Goal: Obtain resource: Download file/media

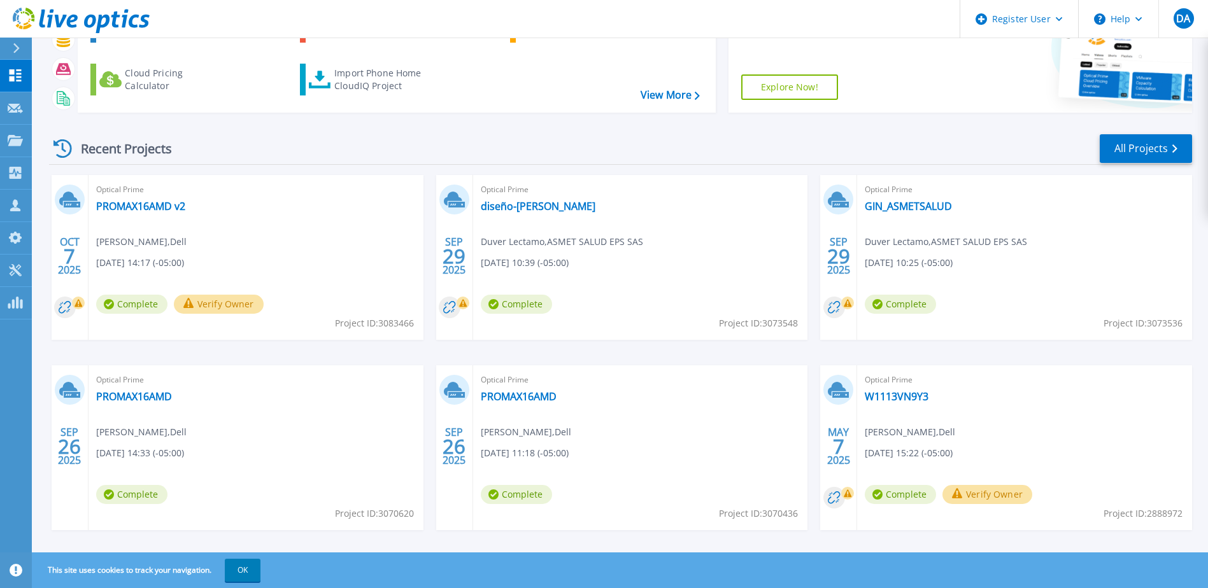
scroll to position [117, 0]
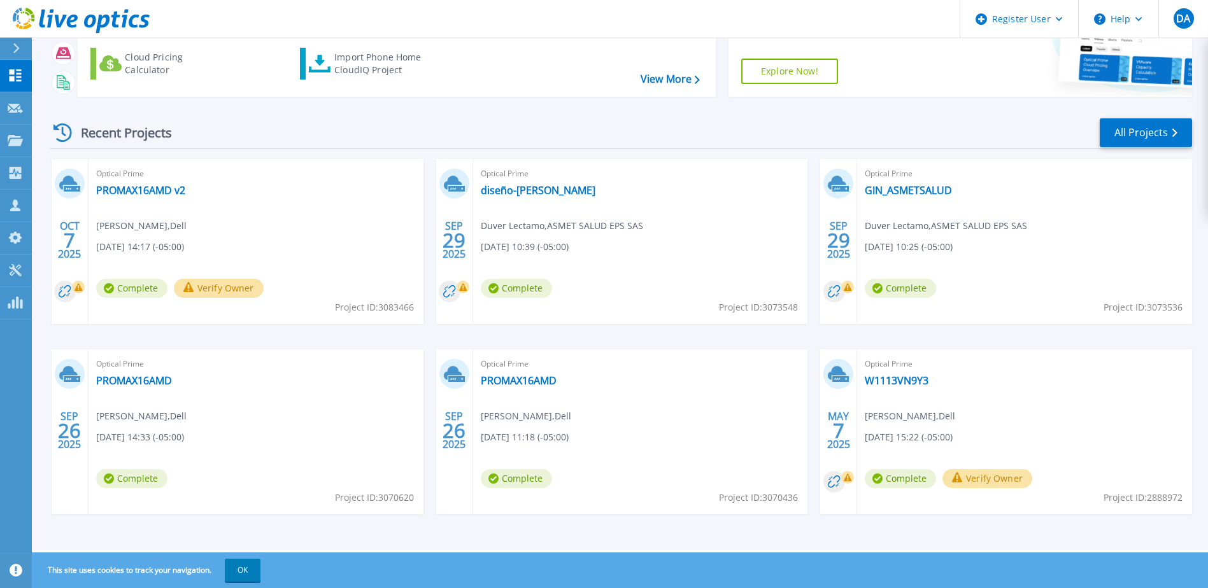
click at [1045, 239] on div "Optical Prime GIN_ASMETSALUD Duver Lectamo , ASMET SALUD EPS SAS 09/29/2025, 10…" at bounding box center [1024, 241] width 335 height 165
click at [926, 192] on link "GIN_ASMETSALUD" at bounding box center [907, 190] width 87 height 13
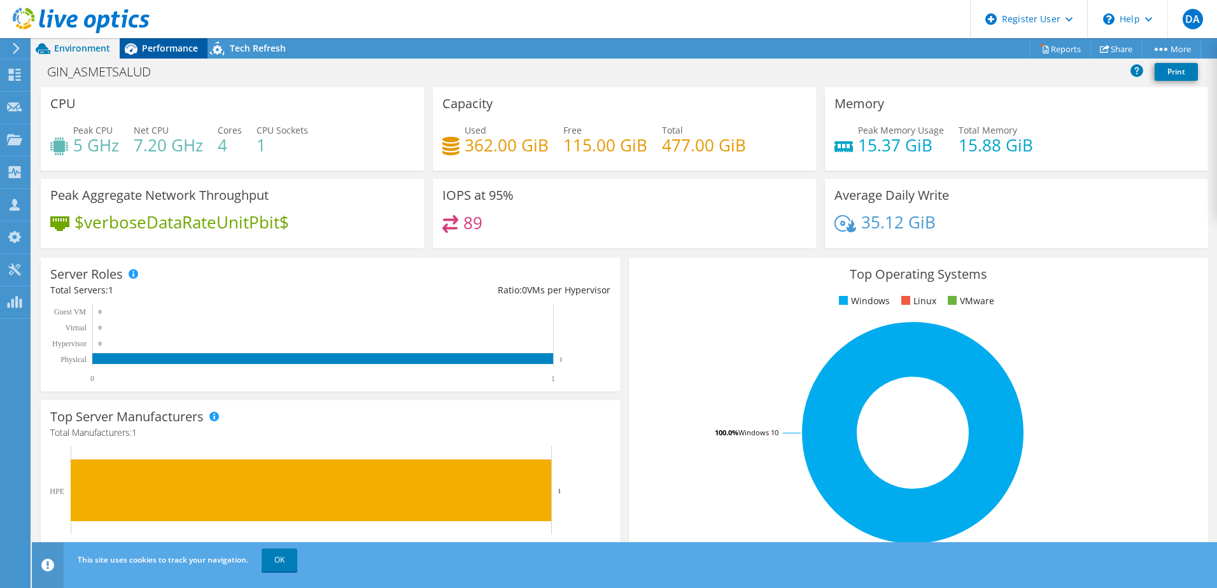
click at [187, 47] on span "Performance" at bounding box center [170, 48] width 56 height 12
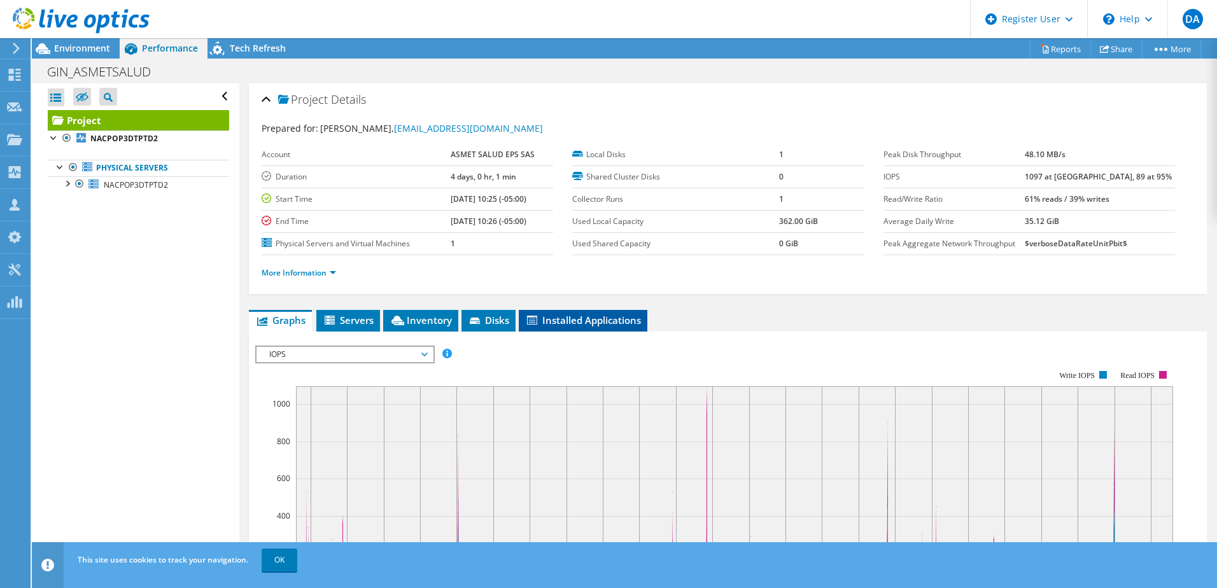
click at [559, 323] on span "Installed Applications" at bounding box center [583, 320] width 116 height 13
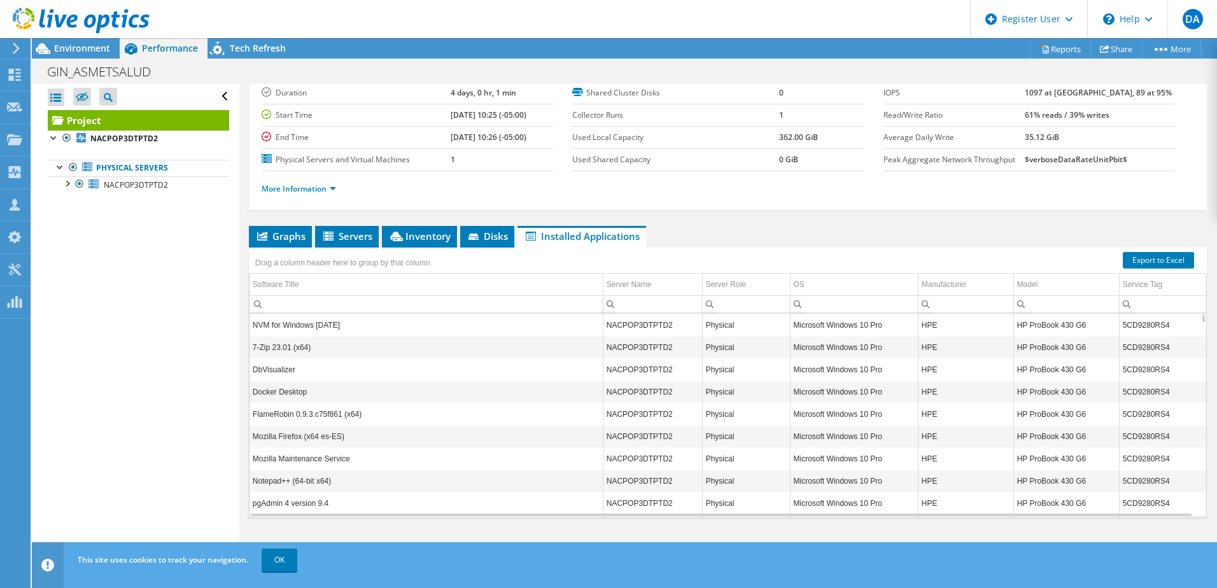
scroll to position [87, 0]
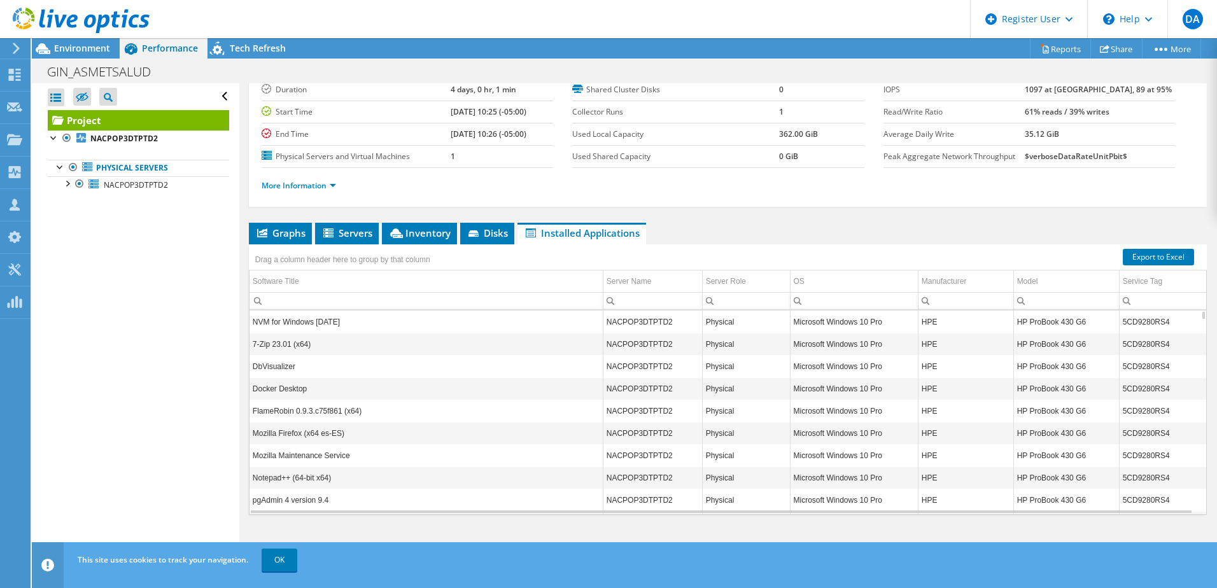
click at [717, 237] on ul "Graphs Servers Inventory Hypervisor Disks Cluster Disks Installed Applications" at bounding box center [728, 234] width 958 height 22
click at [65, 183] on div at bounding box center [66, 182] width 13 height 13
click at [139, 188] on span "NACPOP3DTPTD2" at bounding box center [136, 185] width 64 height 11
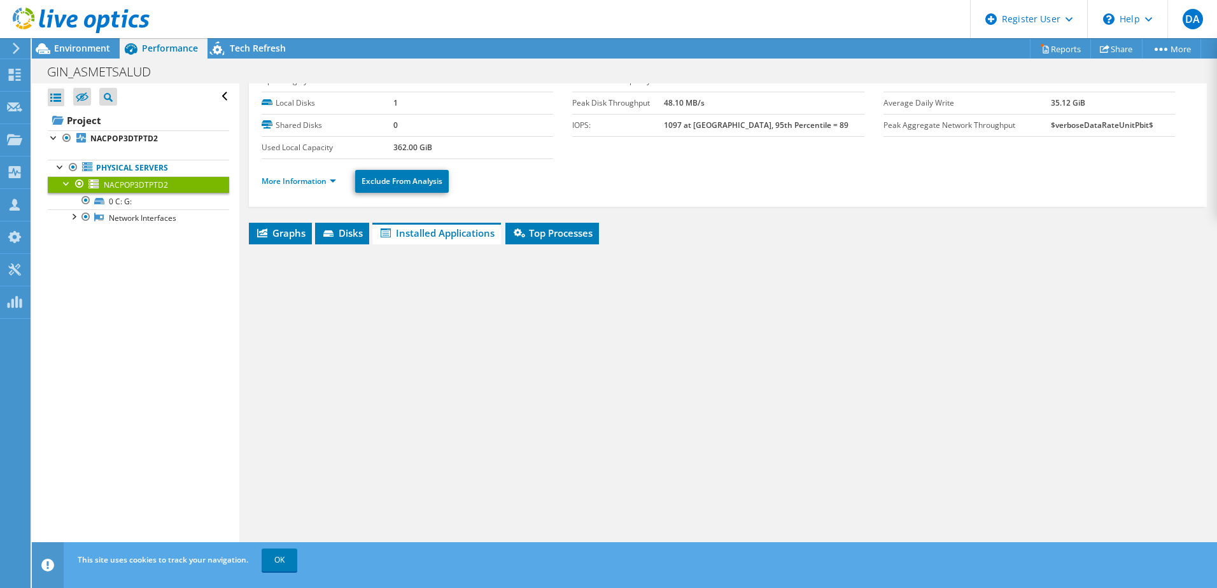
scroll to position [52, 0]
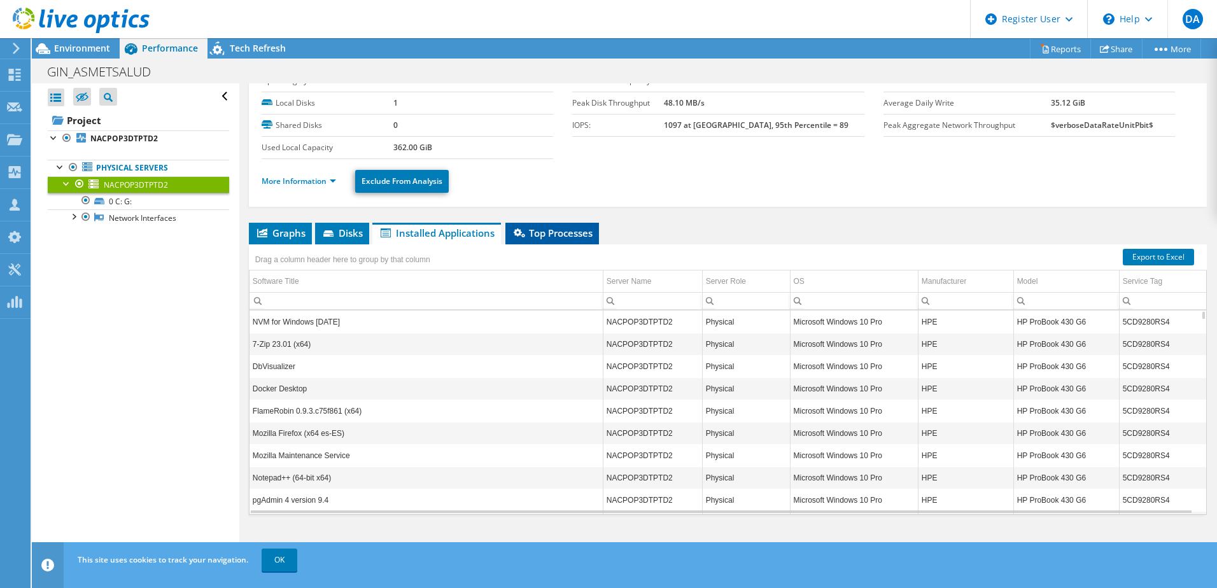
click at [532, 232] on span "Top Processes" at bounding box center [552, 233] width 81 height 13
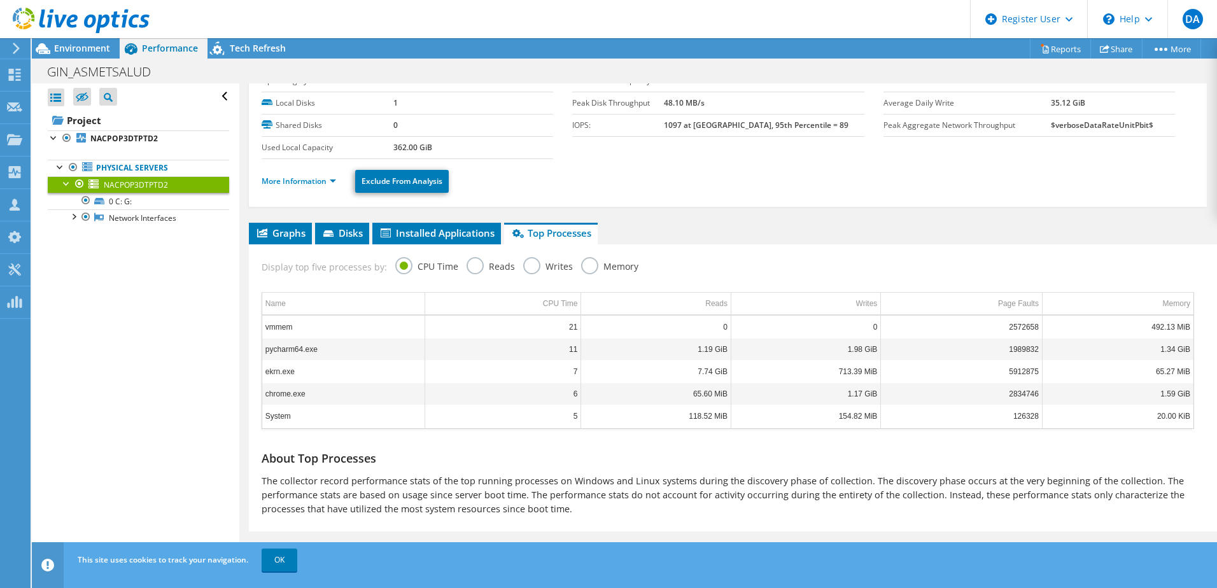
click at [481, 262] on label "Reads" at bounding box center [491, 265] width 48 height 16
click at [0, 0] on input "Reads" at bounding box center [0, 0] width 0 height 0
click at [527, 265] on label "Writes" at bounding box center [548, 265] width 50 height 16
click at [0, 0] on input "Writes" at bounding box center [0, 0] width 0 height 0
click at [585, 266] on label "Memory" at bounding box center [609, 265] width 57 height 16
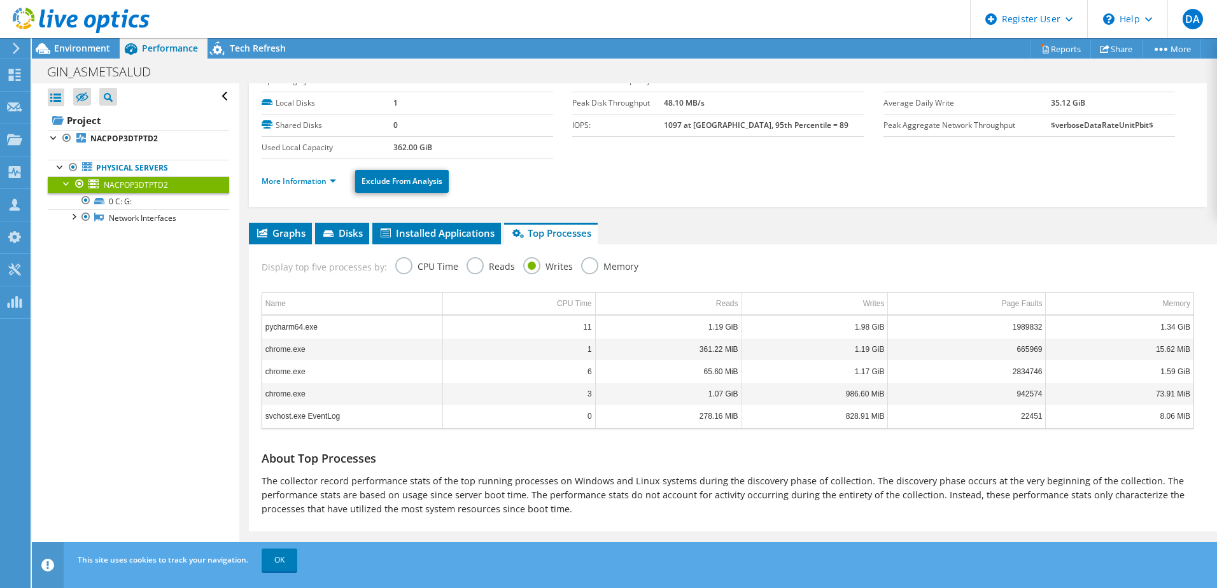
click at [0, 0] on input "Memory" at bounding box center [0, 0] width 0 height 0
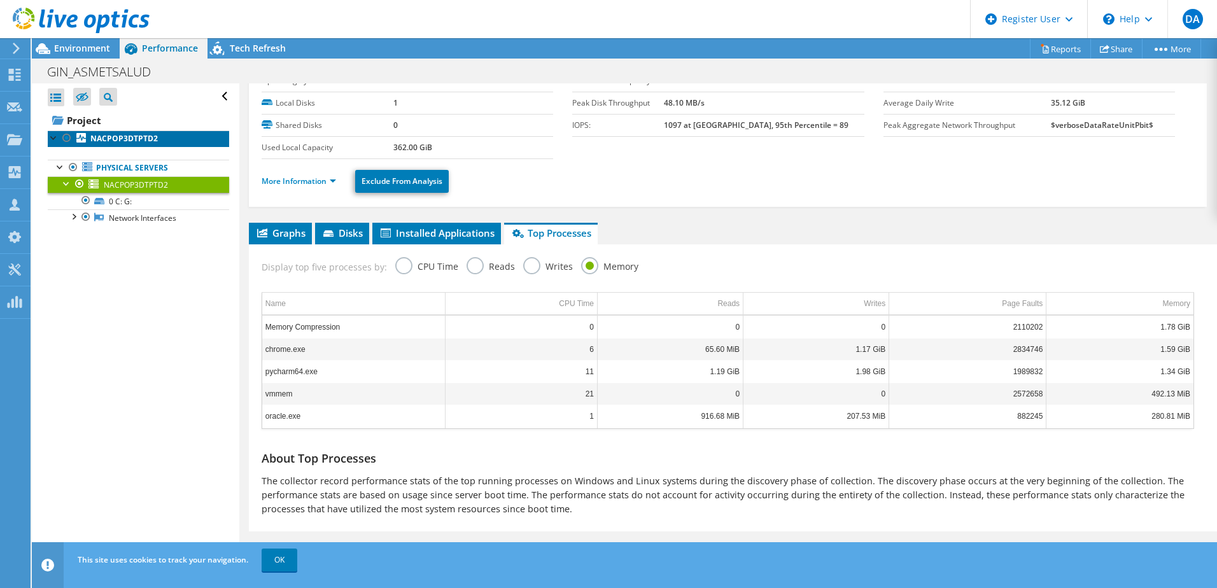
click at [127, 138] on b "NACPOP3DTPTD2" at bounding box center [123, 138] width 67 height 11
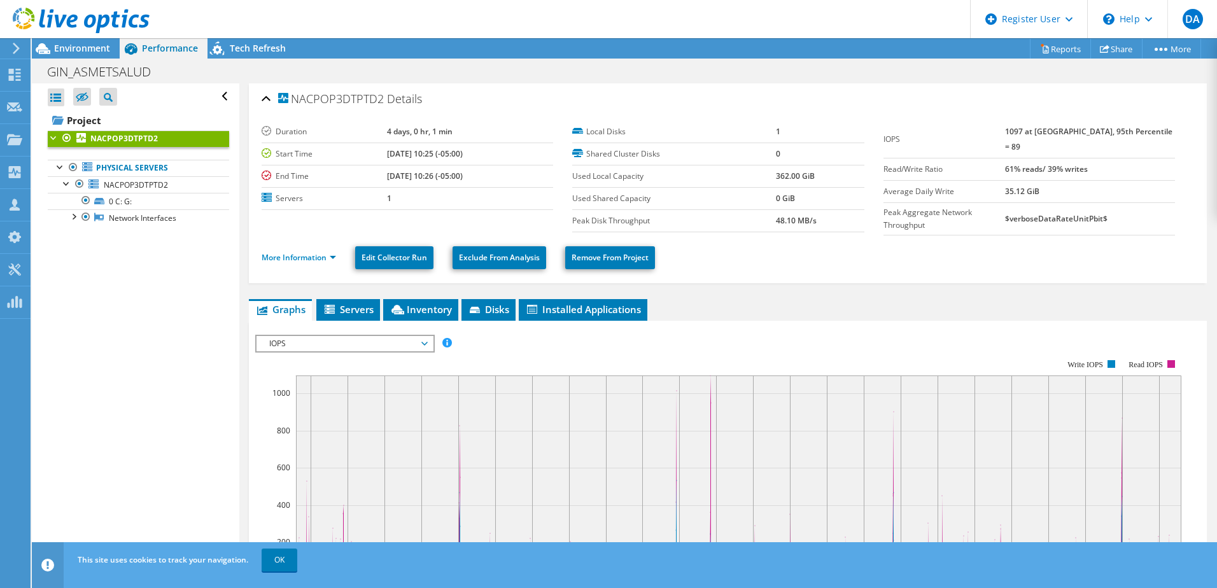
scroll to position [0, 0]
click at [383, 342] on span "IOPS" at bounding box center [345, 344] width 164 height 15
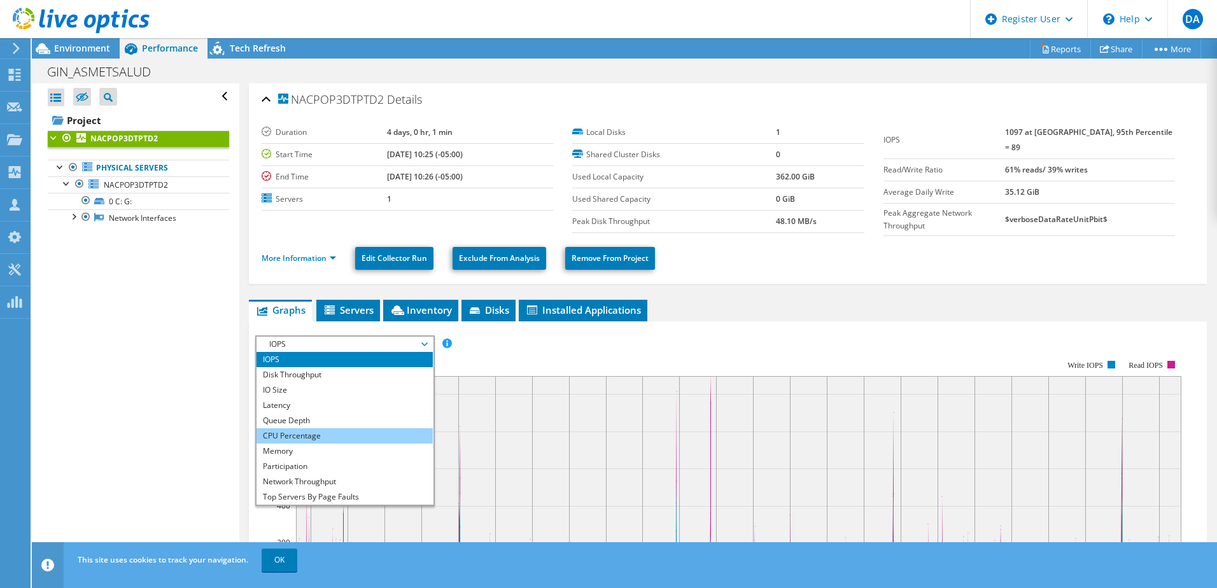
click at [341, 428] on li "CPU Percentage" at bounding box center [345, 435] width 176 height 15
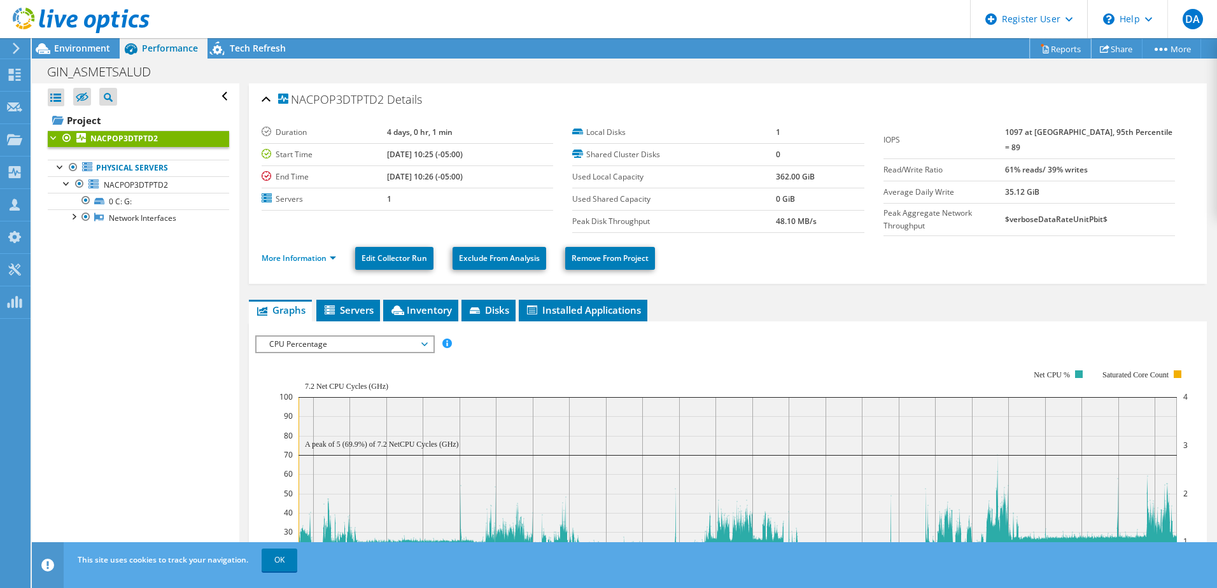
click at [1064, 51] on link "Reports" at bounding box center [1060, 49] width 61 height 20
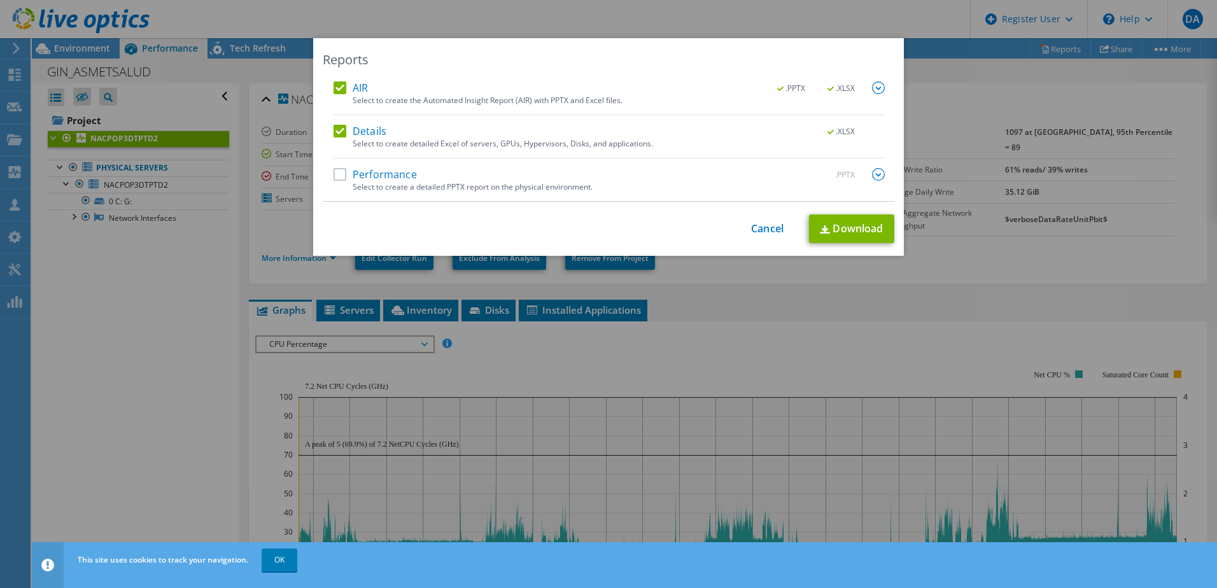
click at [335, 176] on label "Performance" at bounding box center [375, 174] width 83 height 13
click at [0, 0] on input "Performance" at bounding box center [0, 0] width 0 height 0
click at [338, 91] on label "AIR" at bounding box center [351, 87] width 34 height 13
click at [0, 0] on input "AIR" at bounding box center [0, 0] width 0 height 0
click at [338, 91] on label "AIR" at bounding box center [351, 87] width 34 height 13
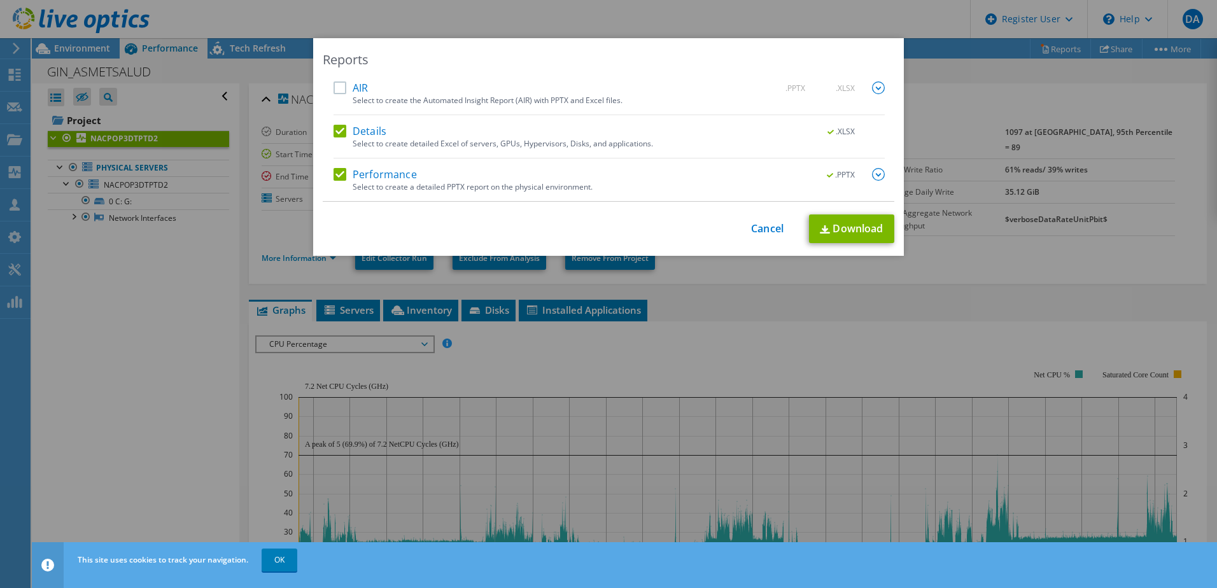
click at [0, 0] on input "AIR" at bounding box center [0, 0] width 0 height 0
click at [877, 180] on img at bounding box center [878, 174] width 13 height 13
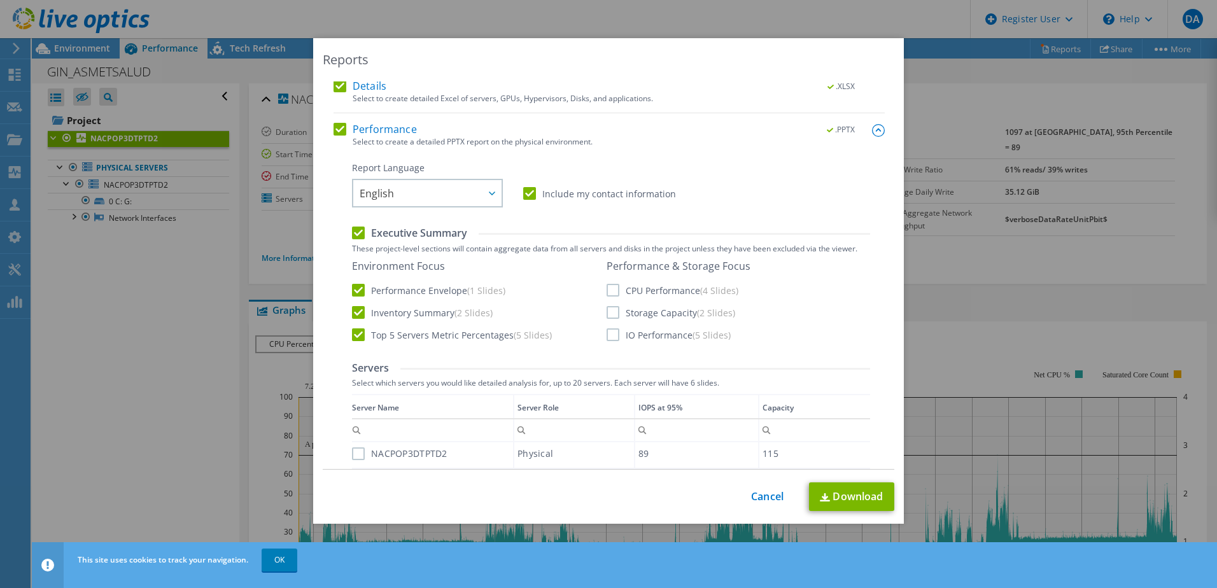
scroll to position [64, 0]
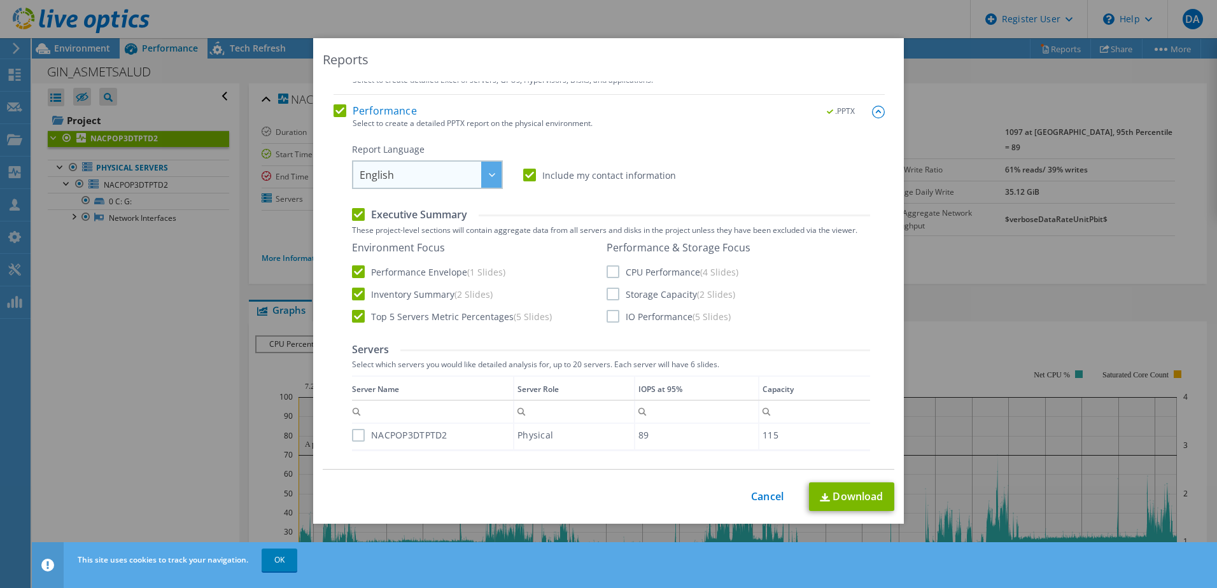
click at [443, 178] on span "English" at bounding box center [431, 175] width 142 height 26
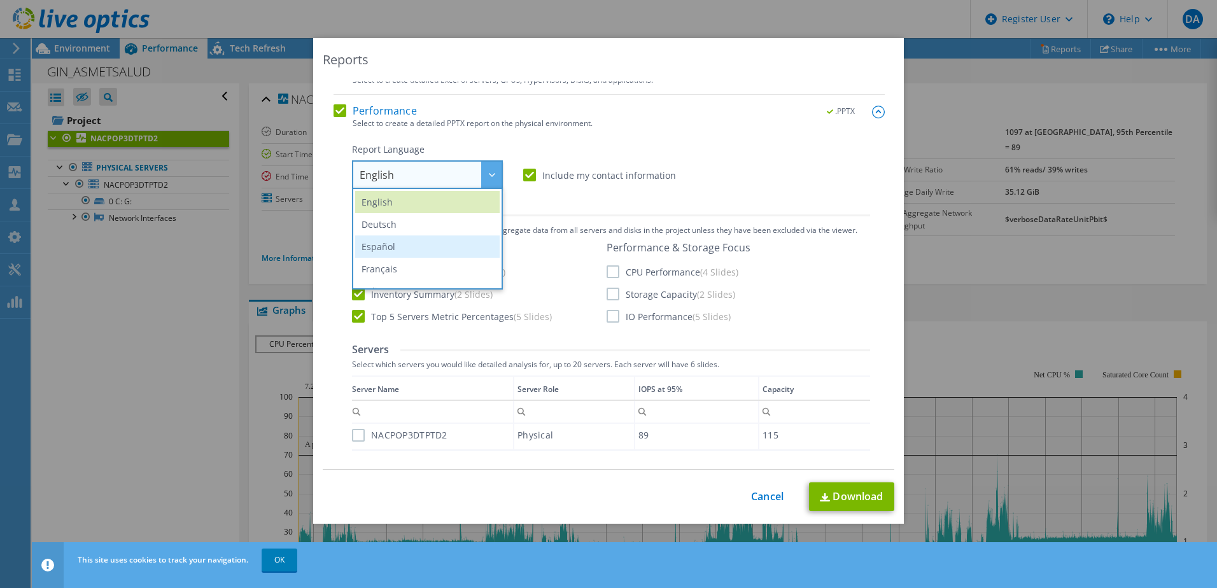
click at [400, 250] on li "Español" at bounding box center [427, 247] width 144 height 22
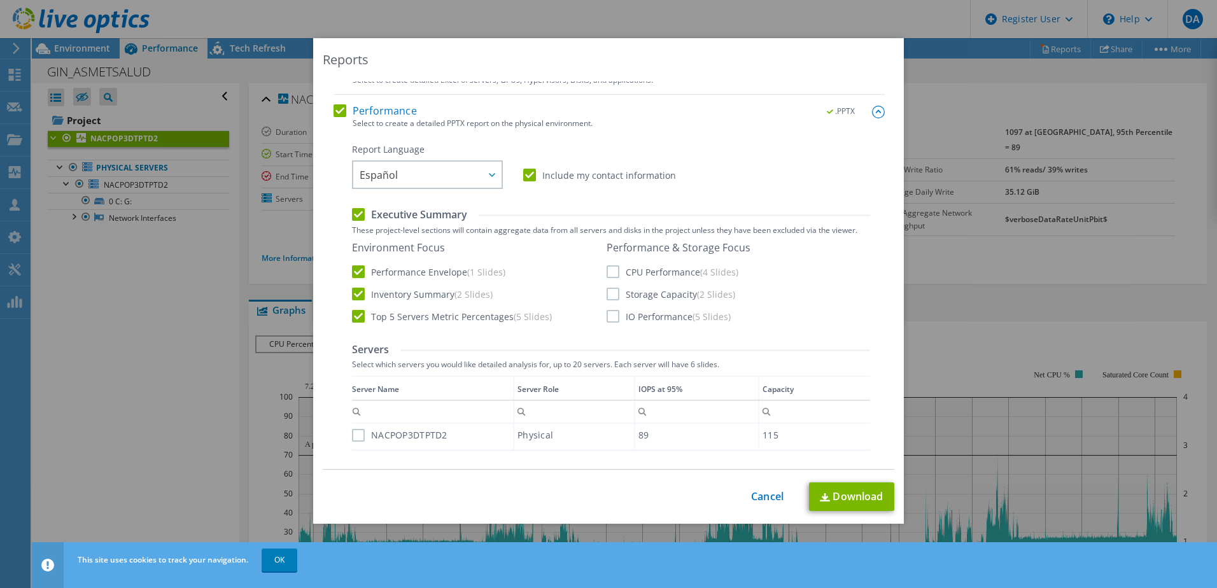
click at [607, 271] on label "CPU Performance (4 Slides)" at bounding box center [673, 271] width 132 height 13
click at [0, 0] on input "CPU Performance (4 Slides)" at bounding box center [0, 0] width 0 height 0
click at [607, 284] on div "Performance & Storage Focus CPU Performance (4 Slides) Storage Capacity (2 Slid…" at bounding box center [679, 281] width 144 height 81
click at [607, 300] on label "Storage Capacity (2 Slides)" at bounding box center [671, 294] width 129 height 13
click at [0, 0] on input "Storage Capacity (2 Slides)" at bounding box center [0, 0] width 0 height 0
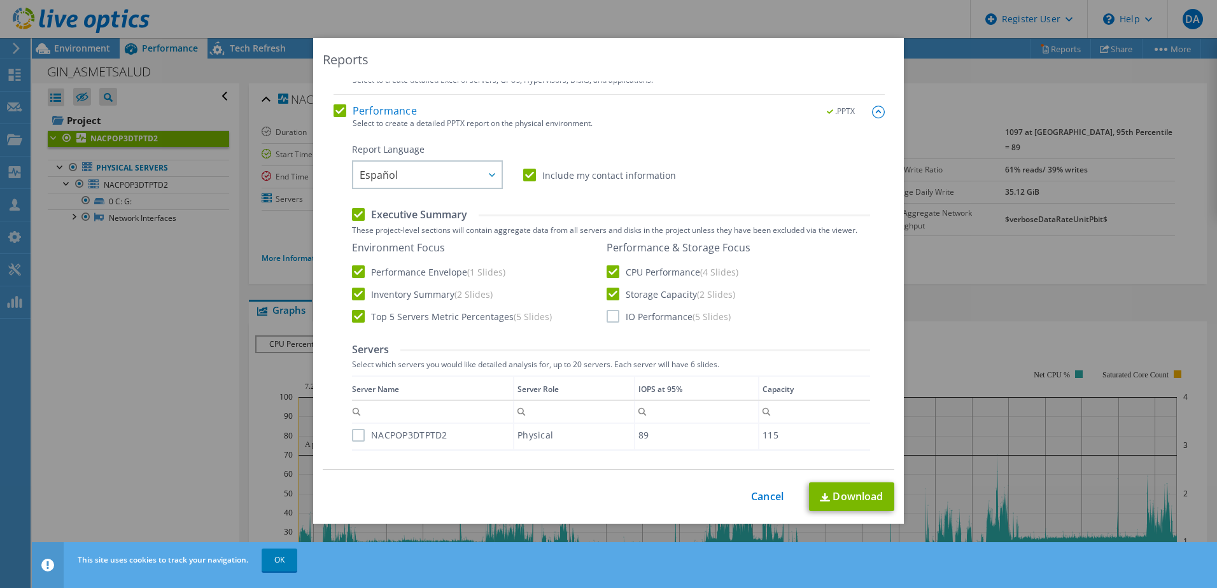
click at [607, 311] on label "IO Performance (5 Slides)" at bounding box center [669, 316] width 124 height 13
click at [0, 0] on input "IO Performance (5 Slides)" at bounding box center [0, 0] width 0 height 0
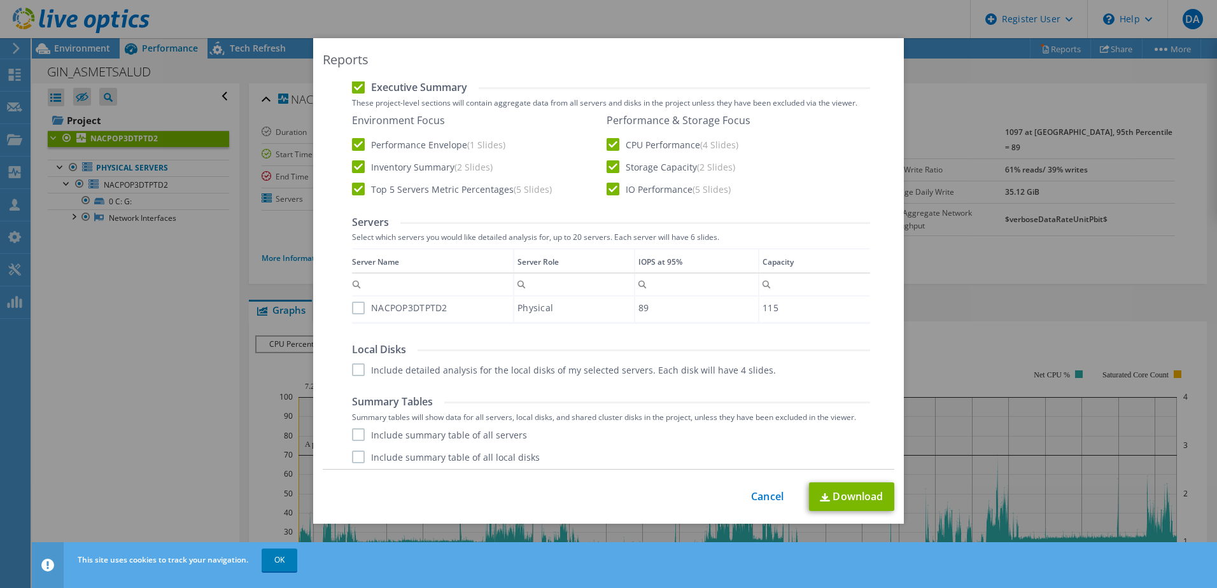
scroll to position [217, 0]
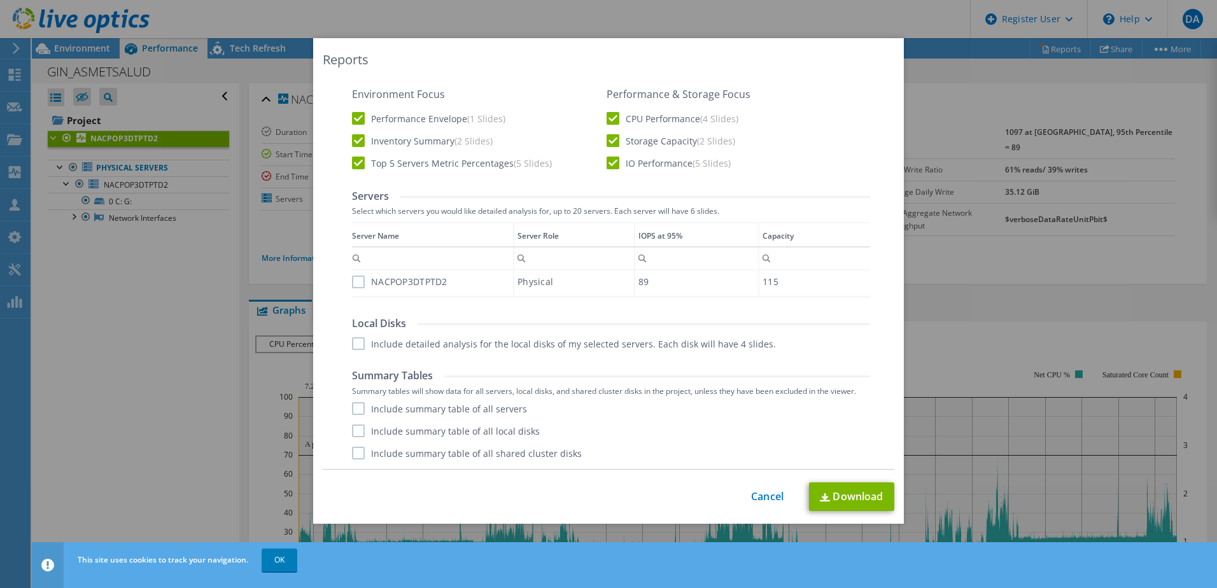
click at [475, 343] on label "Include detailed analysis for the local disks of my selected servers. Each disk…" at bounding box center [564, 343] width 424 height 13
click at [0, 0] on input "Include detailed analysis for the local disks of my selected servers. Each disk…" at bounding box center [0, 0] width 0 height 0
click at [847, 495] on link "Download" at bounding box center [851, 496] width 85 height 29
drag, startPoint x: 510, startPoint y: 23, endPoint x: 472, endPoint y: 17, distance: 38.0
click at [510, 23] on div "Reports AIR .PPTX .XLSX Select to create the Automated Insight Report (AIR) wit…" at bounding box center [608, 294] width 1217 height 588
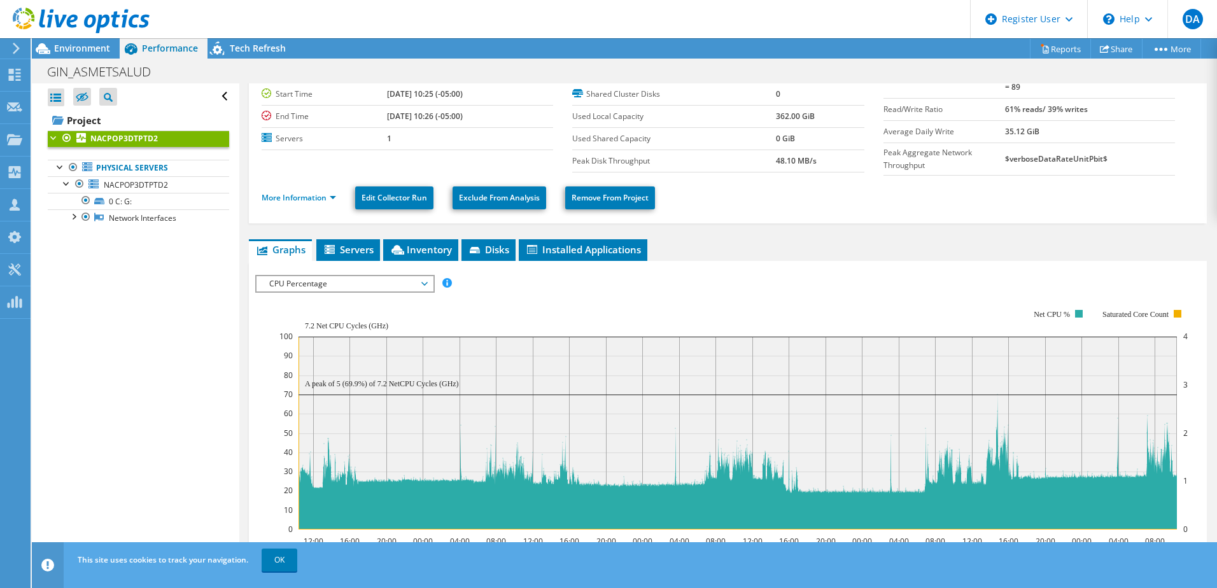
scroll to position [46, 0]
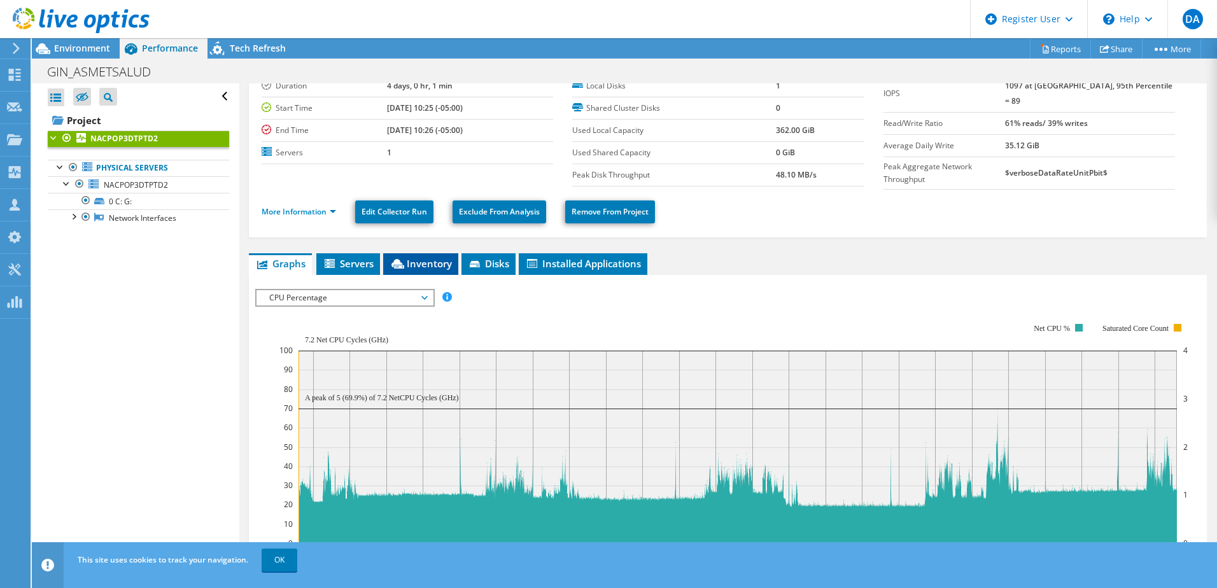
click at [418, 263] on span "Inventory" at bounding box center [421, 263] width 62 height 13
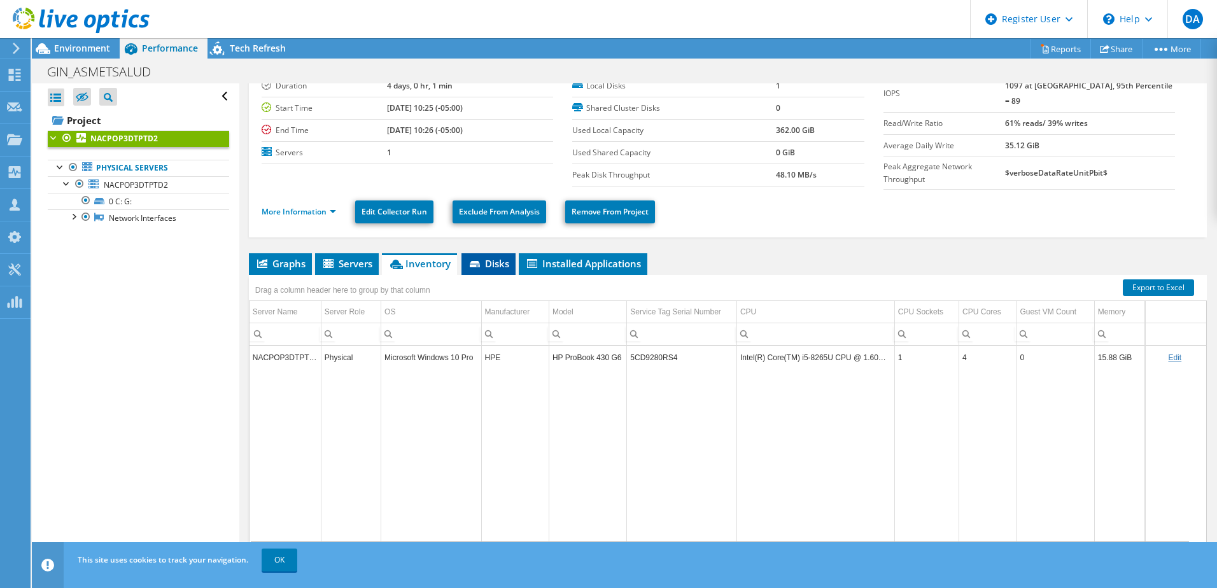
click at [473, 264] on icon at bounding box center [475, 264] width 10 height 6
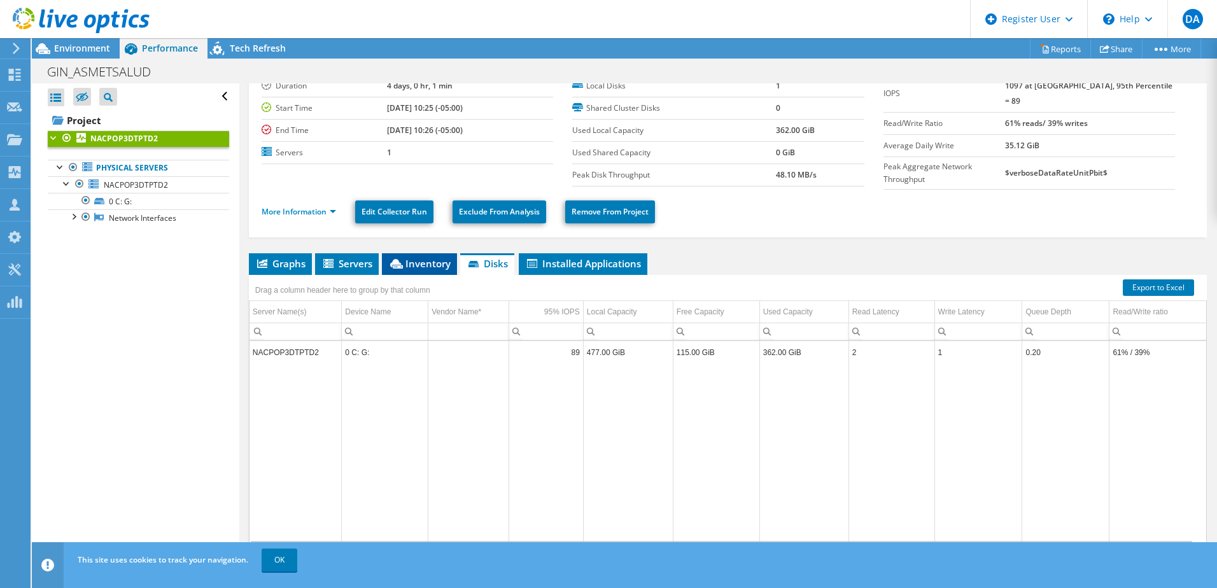
click at [421, 262] on span "Inventory" at bounding box center [419, 263] width 62 height 13
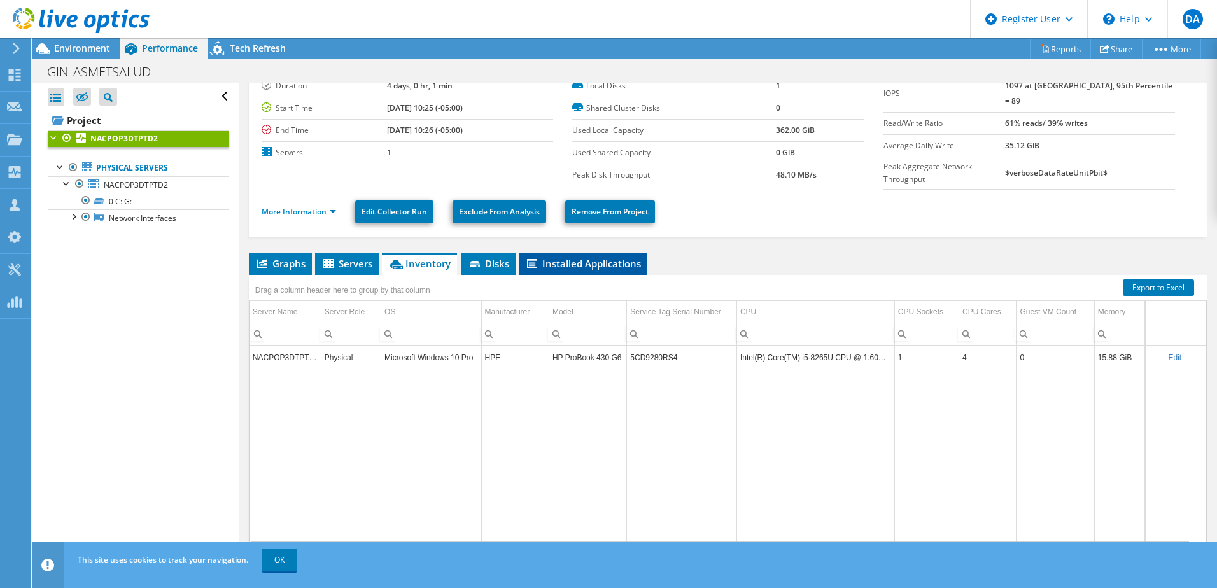
click at [594, 264] on span "Installed Applications" at bounding box center [583, 263] width 116 height 13
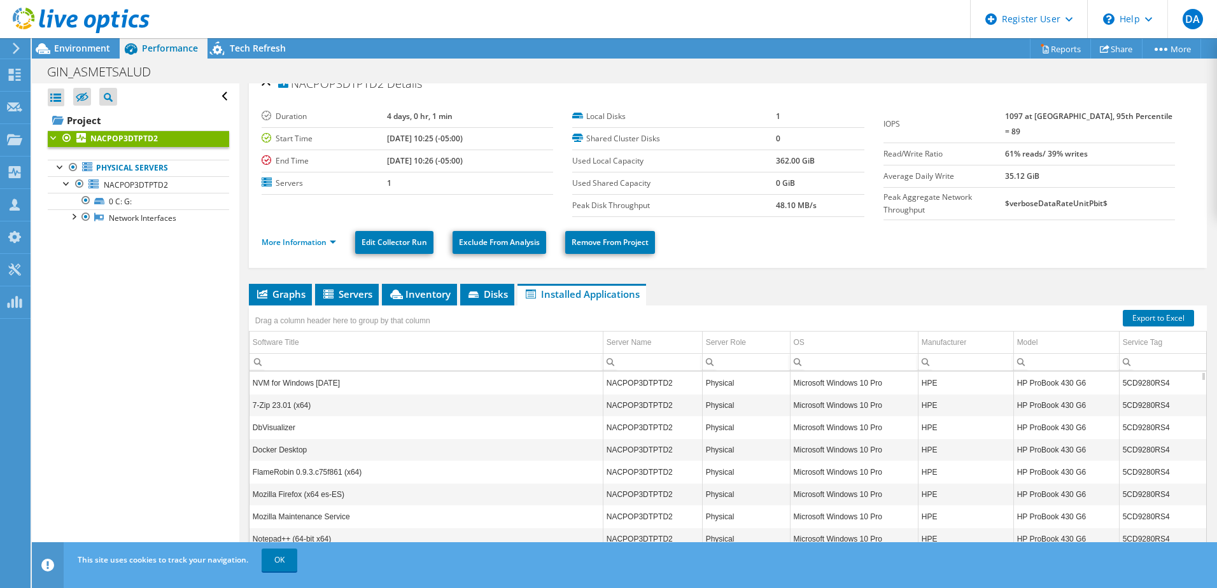
scroll to position [0, 0]
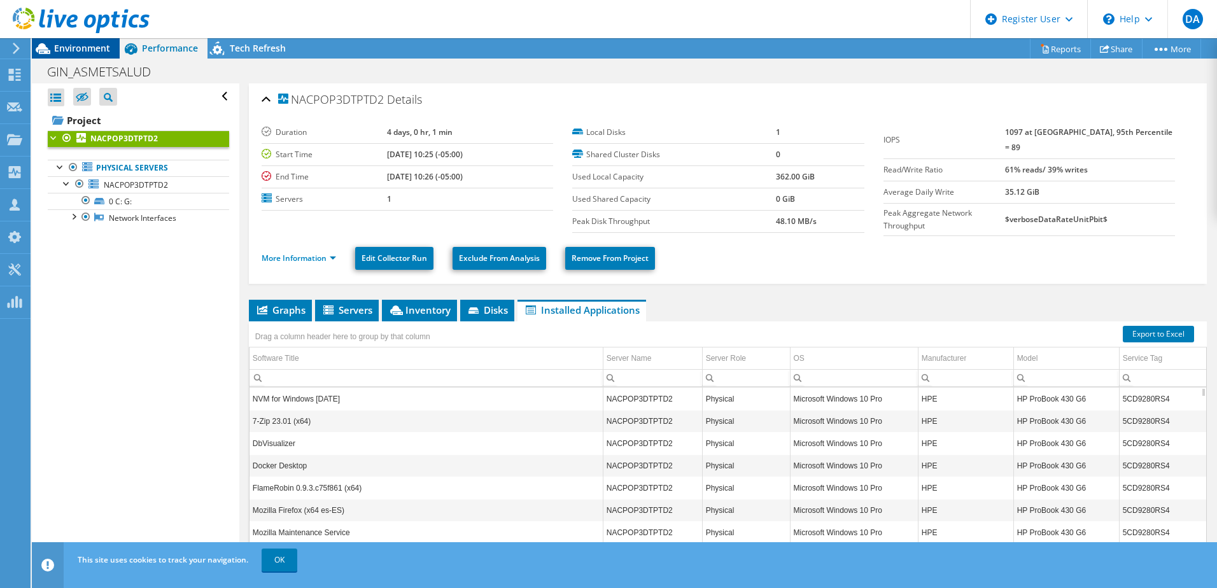
click at [83, 53] on span "Environment" at bounding box center [82, 48] width 56 height 12
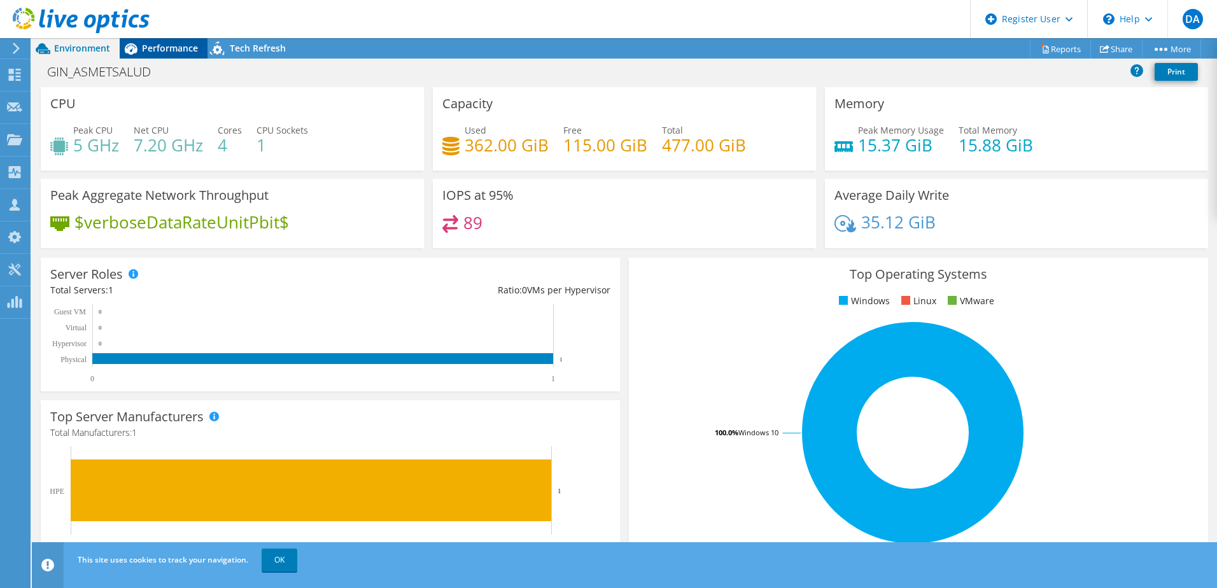
click at [154, 42] on span "Performance" at bounding box center [170, 48] width 56 height 12
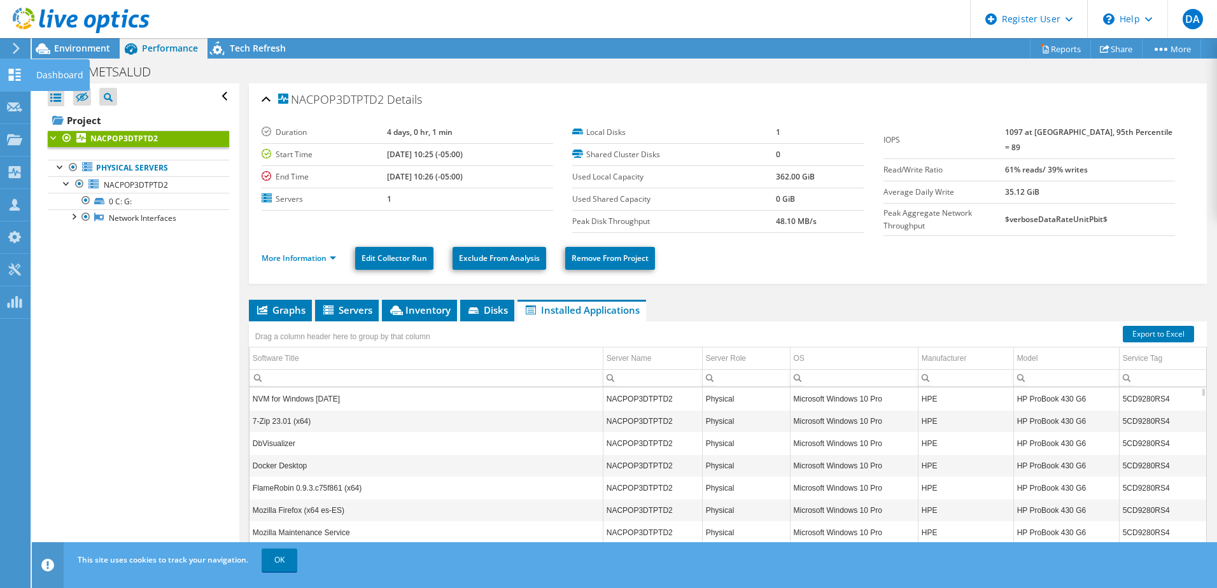
click at [13, 70] on use at bounding box center [15, 75] width 12 height 12
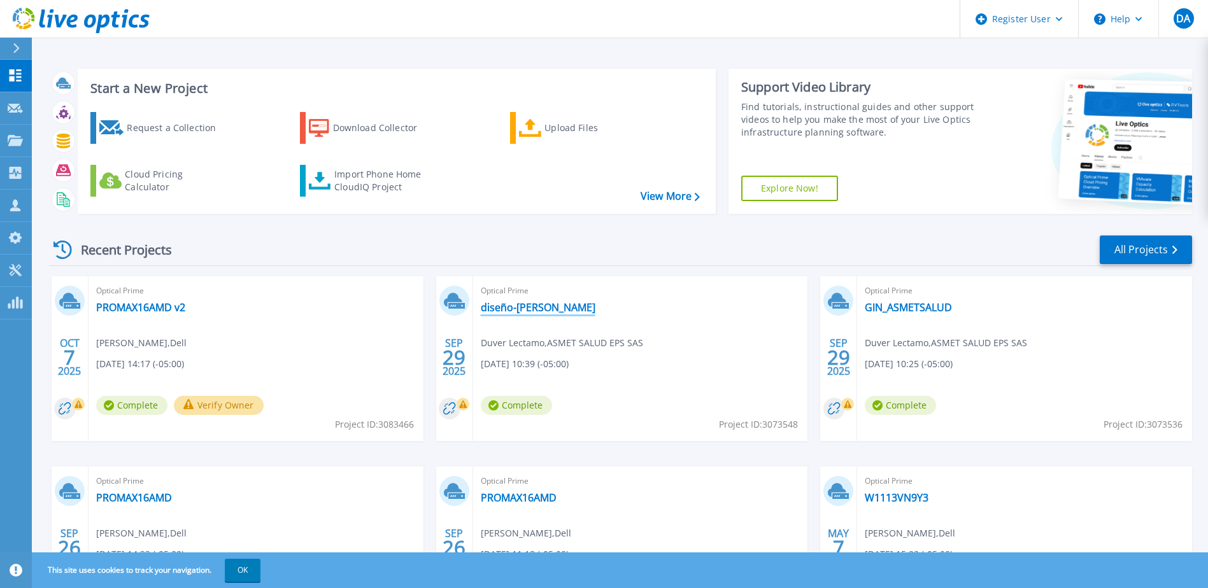
click at [547, 311] on link "diseño-[PERSON_NAME]" at bounding box center [538, 307] width 115 height 13
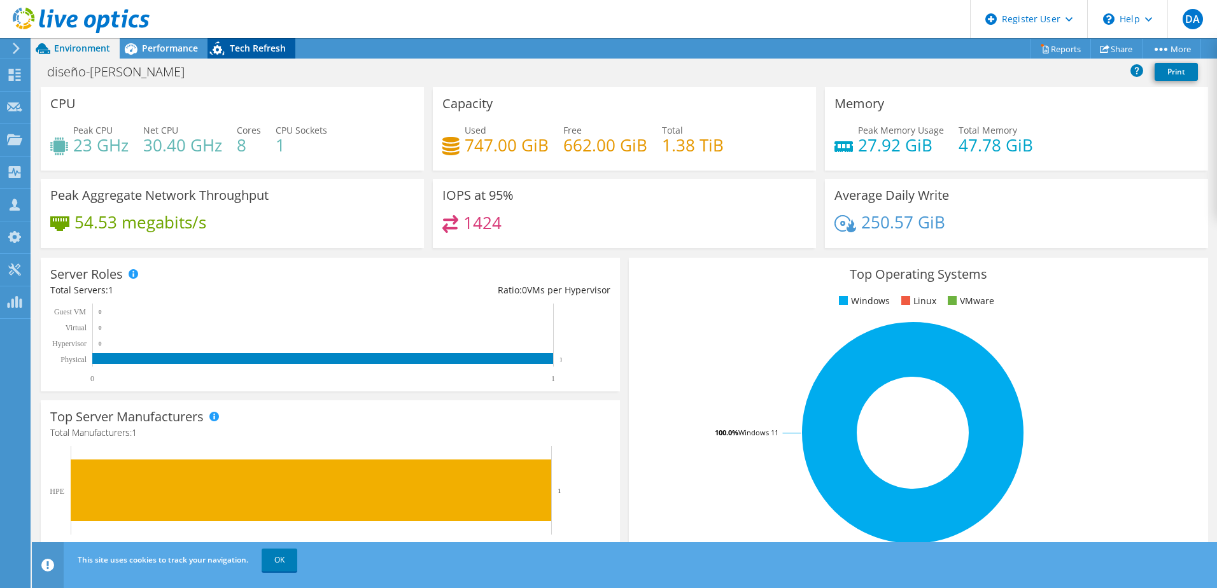
click at [233, 41] on div "Tech Refresh" at bounding box center [252, 48] width 88 height 20
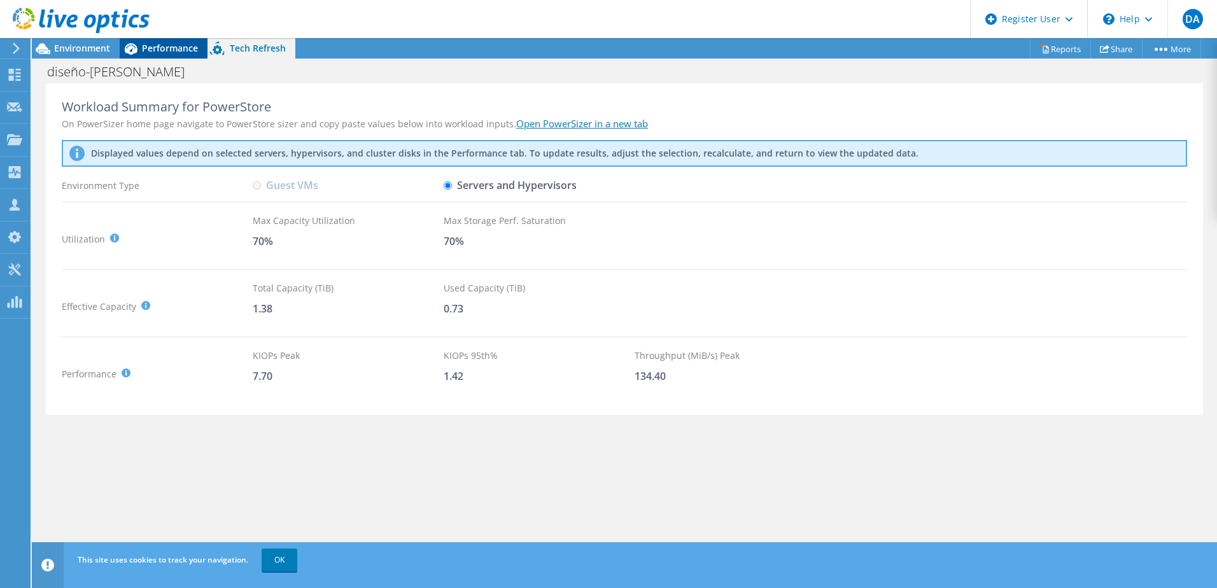
click at [165, 48] on span "Performance" at bounding box center [170, 48] width 56 height 12
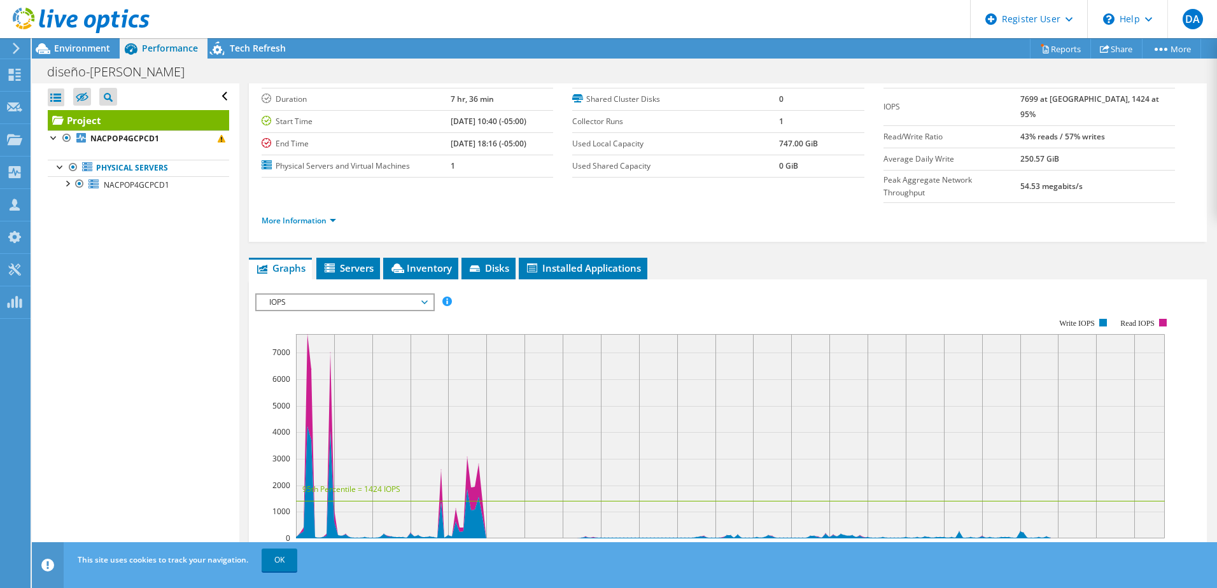
scroll to position [64, 0]
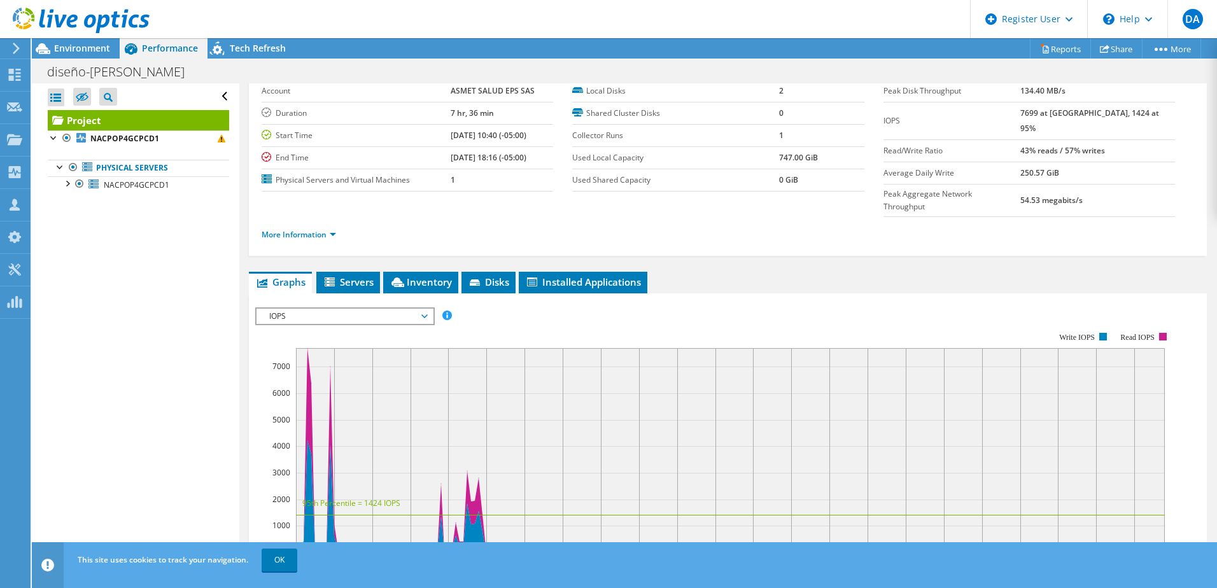
click at [410, 309] on span "IOPS" at bounding box center [345, 316] width 164 height 15
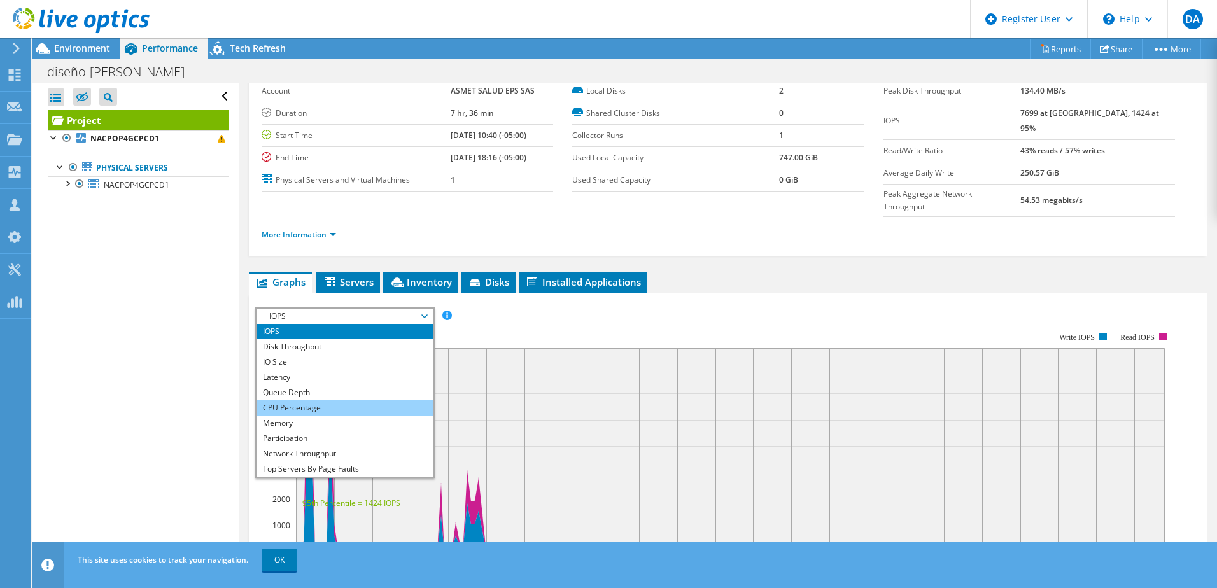
click at [294, 400] on li "CPU Percentage" at bounding box center [345, 407] width 176 height 15
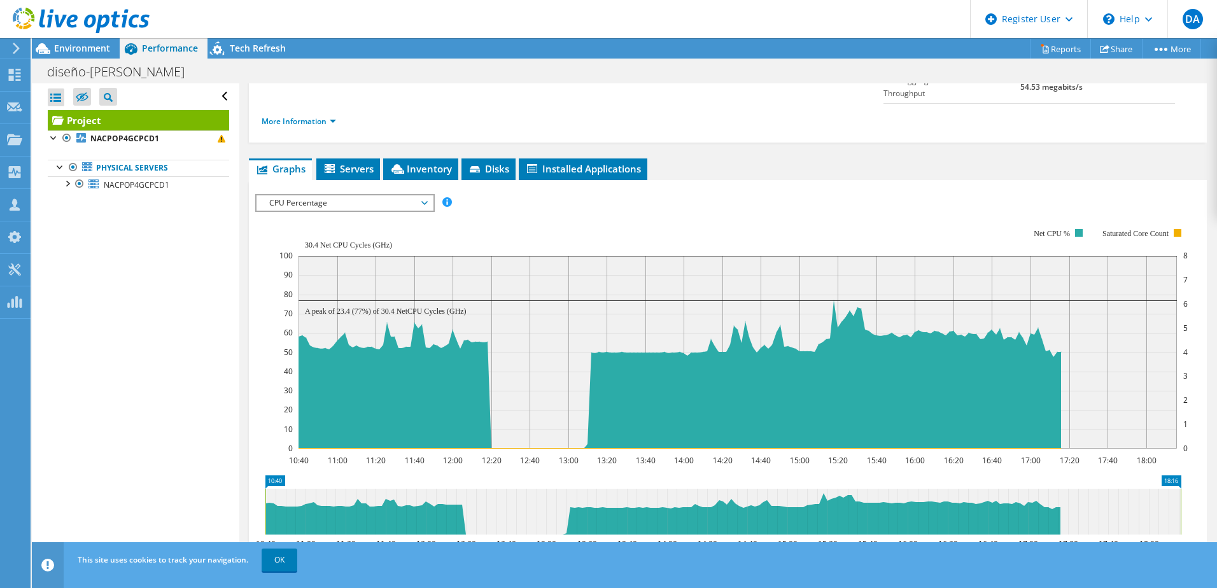
scroll to position [191, 0]
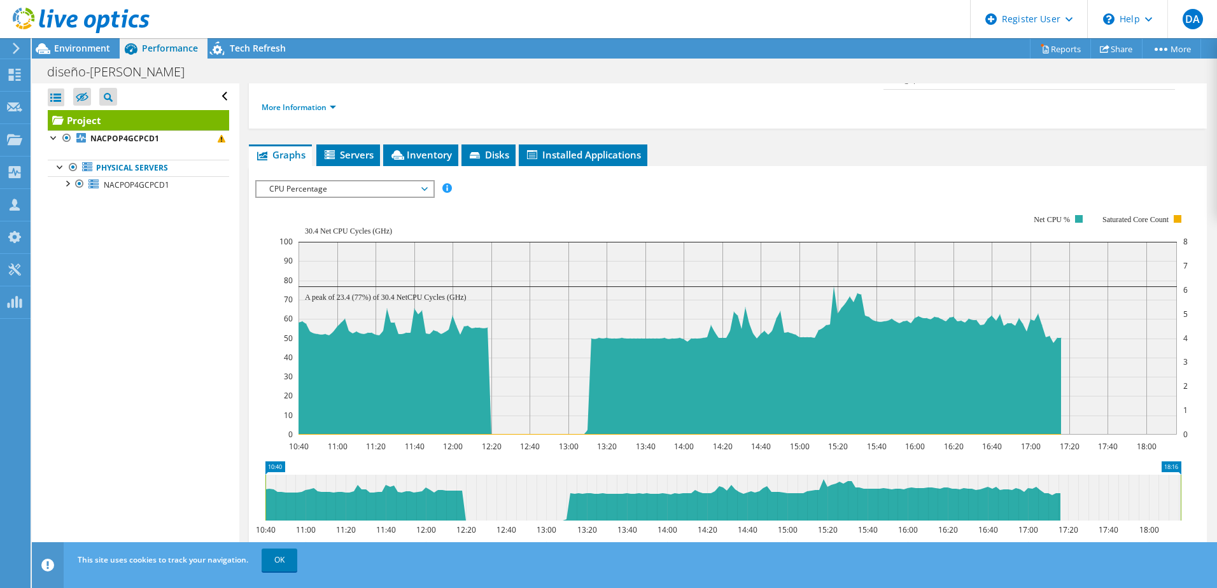
click at [400, 181] on span "CPU Percentage" at bounding box center [345, 188] width 164 height 15
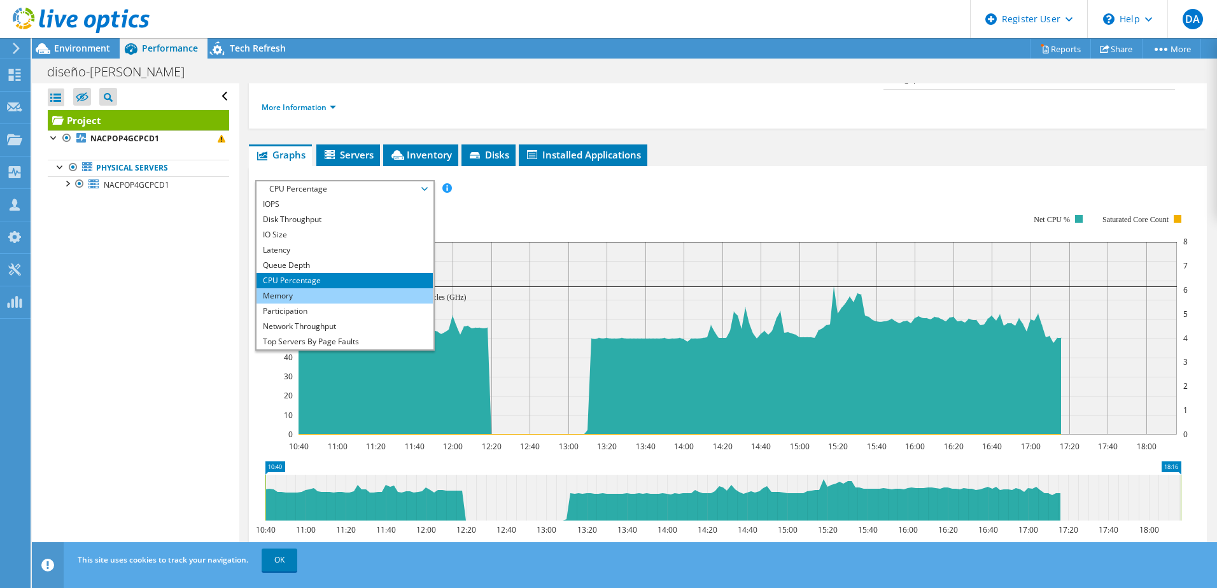
click at [309, 288] on li "Memory" at bounding box center [345, 295] width 176 height 15
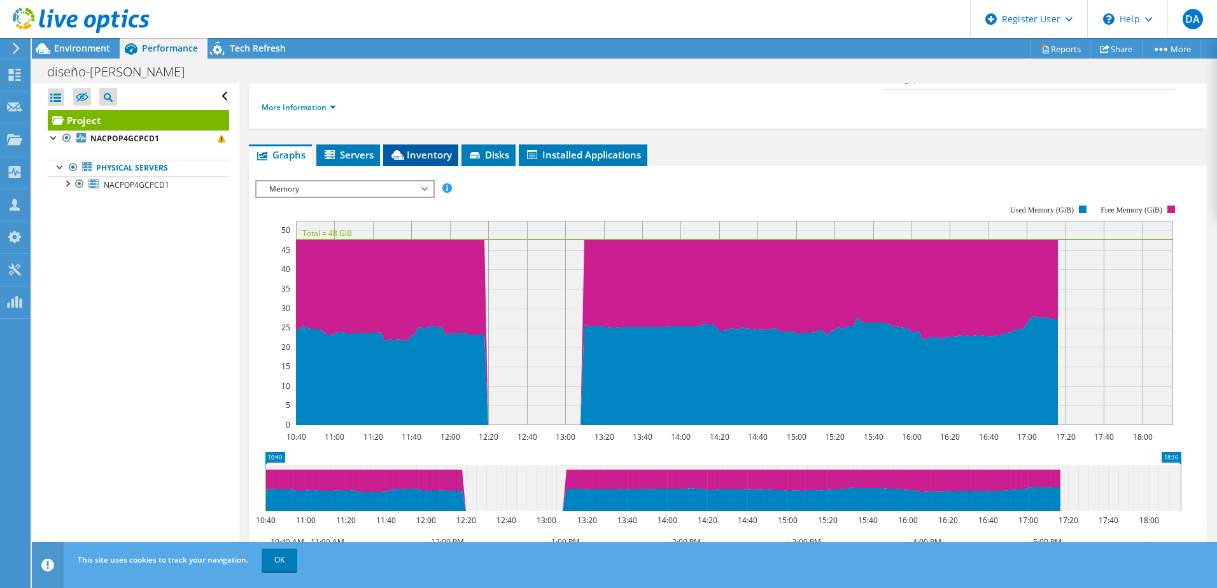
click at [437, 148] on span "Inventory" at bounding box center [421, 154] width 62 height 13
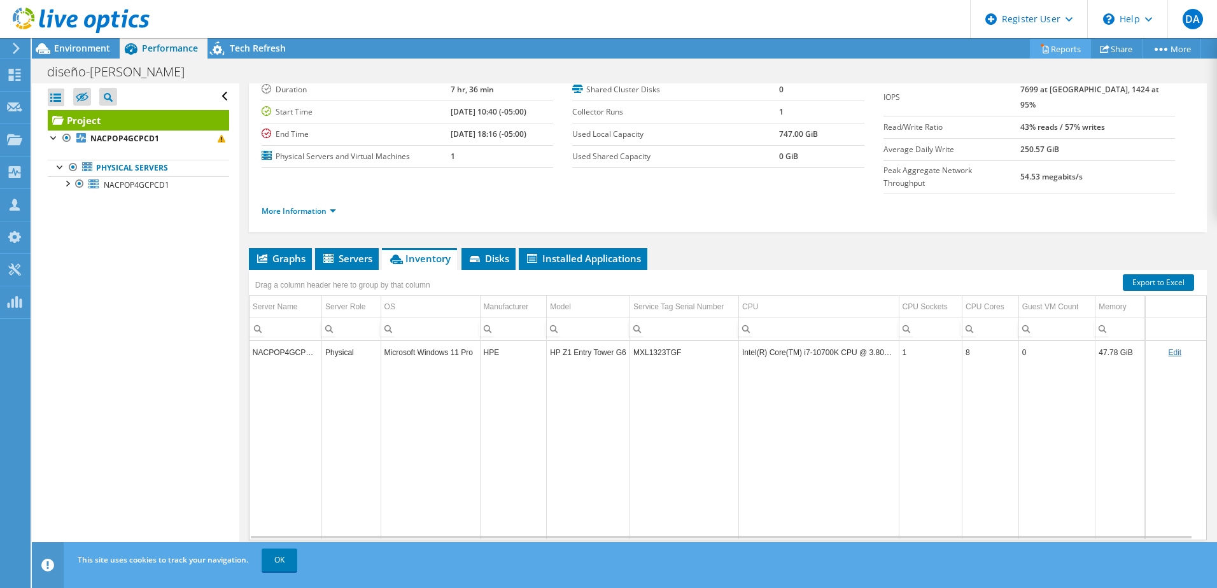
click at [1055, 51] on link "Reports" at bounding box center [1060, 49] width 61 height 20
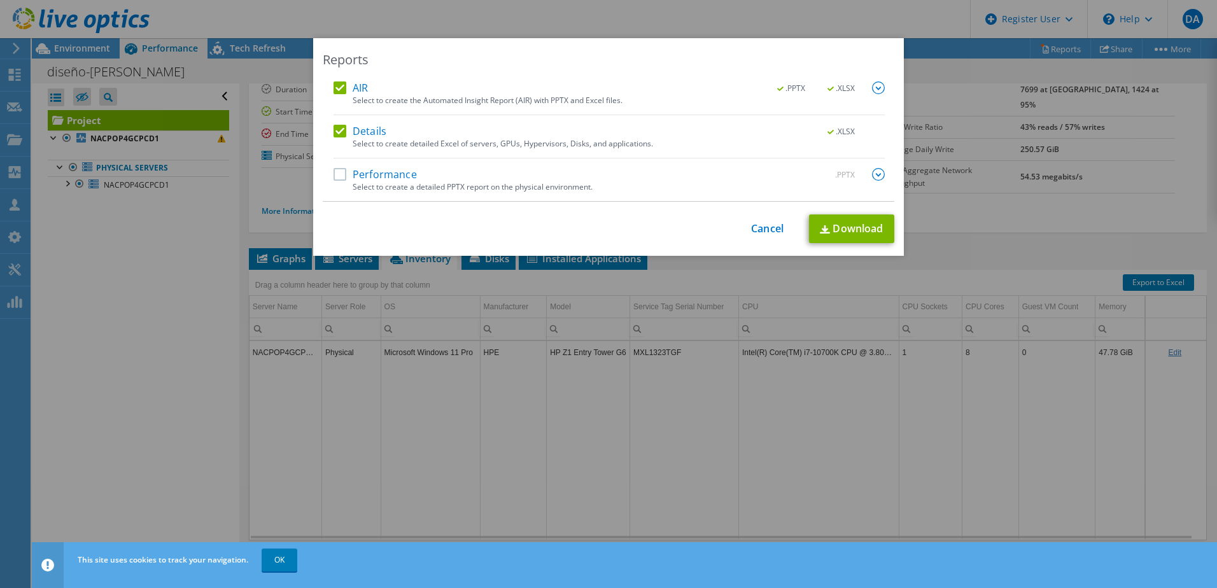
click at [341, 174] on label "Performance" at bounding box center [375, 174] width 83 height 13
click at [0, 0] on input "Performance" at bounding box center [0, 0] width 0 height 0
click at [872, 173] on img at bounding box center [878, 174] width 13 height 13
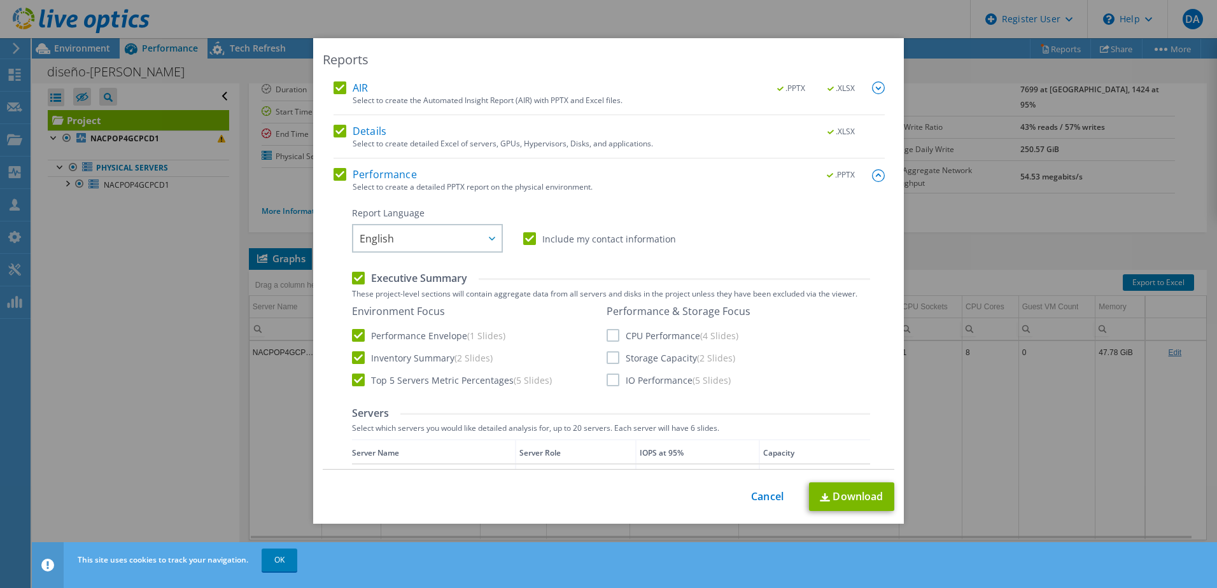
scroll to position [64, 0]
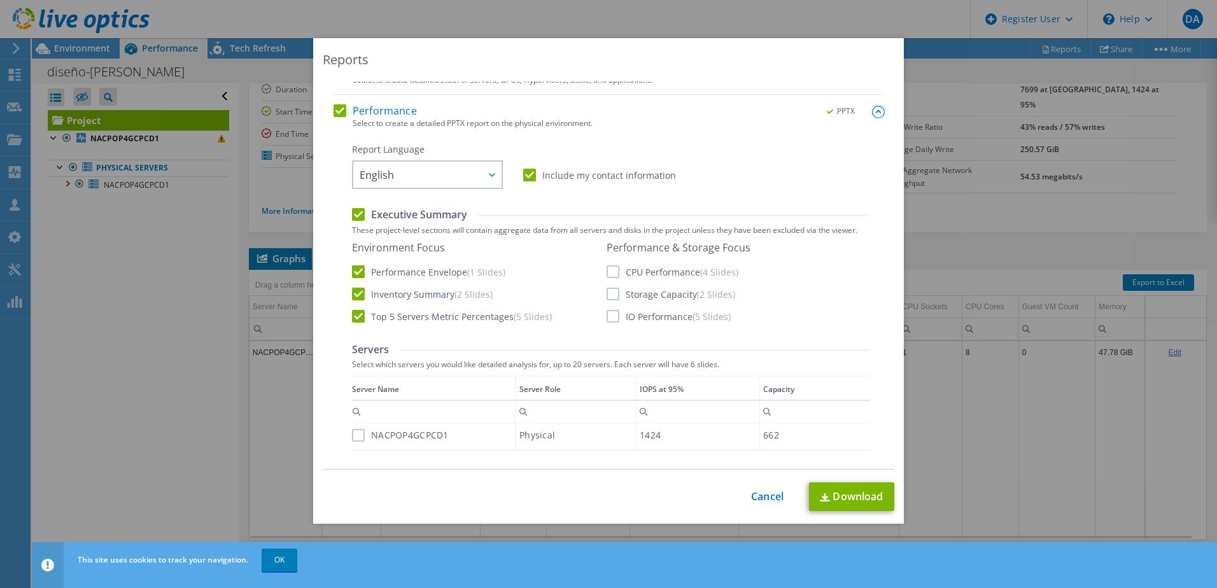
click at [611, 276] on label "CPU Performance (4 Slides)" at bounding box center [673, 271] width 132 height 13
click at [0, 0] on input "CPU Performance (4 Slides)" at bounding box center [0, 0] width 0 height 0
click at [612, 299] on label "Storage Capacity (2 Slides)" at bounding box center [671, 294] width 129 height 13
click at [0, 0] on input "Storage Capacity (2 Slides)" at bounding box center [0, 0] width 0 height 0
click at [611, 315] on label "IO Performance (5 Slides)" at bounding box center [669, 316] width 124 height 13
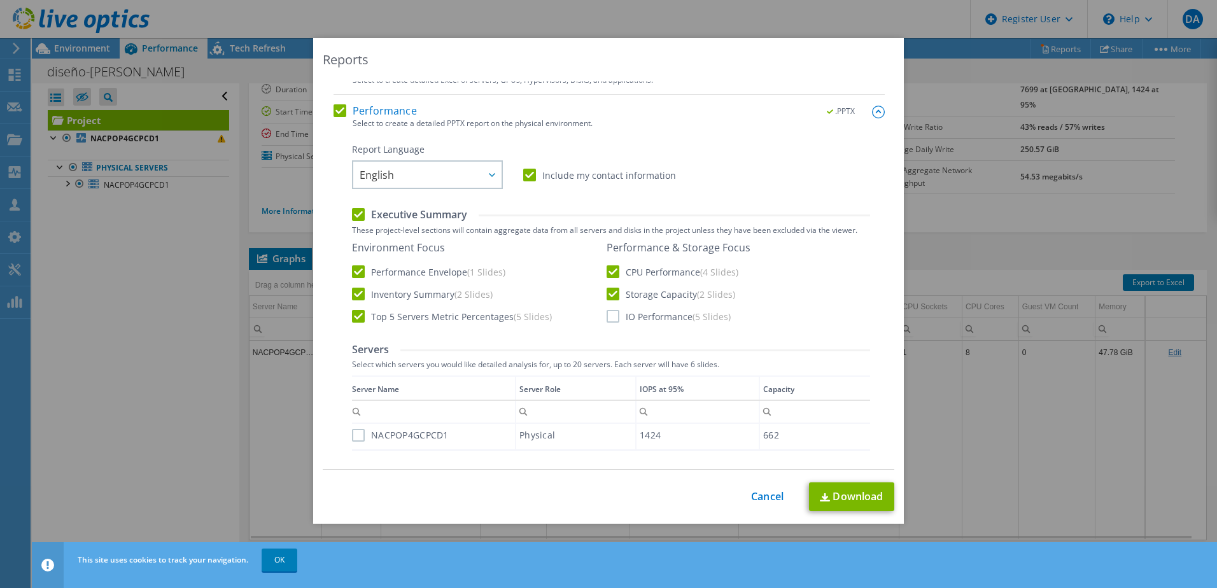
click at [0, 0] on input "IO Performance (5 Slides)" at bounding box center [0, 0] width 0 height 0
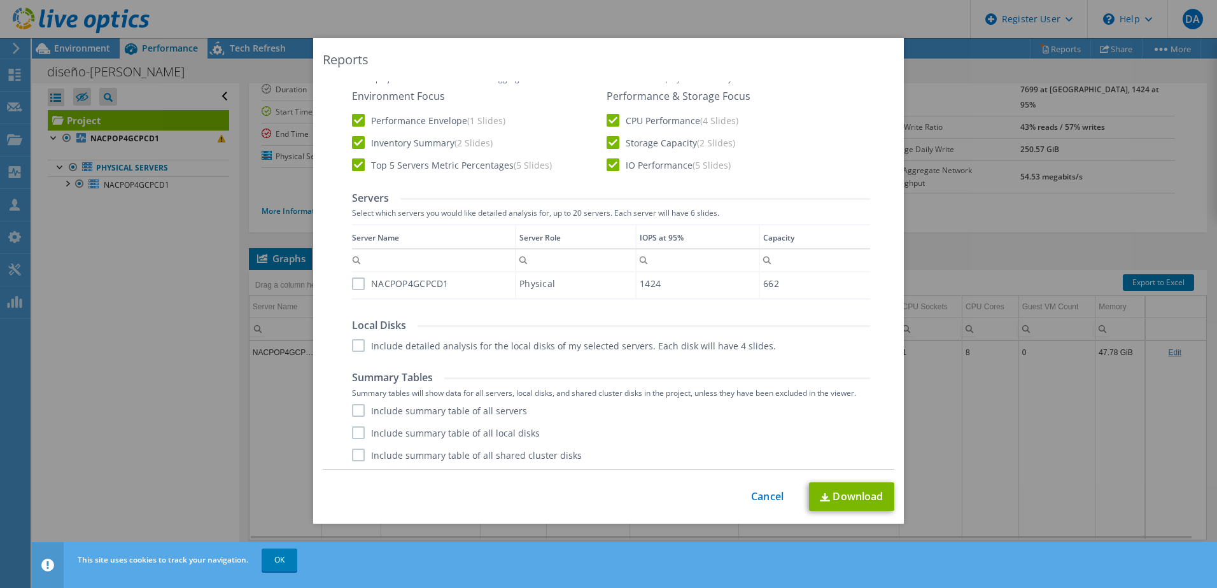
scroll to position [217, 0]
click at [381, 346] on label "Include detailed analysis for the local disks of my selected servers. Each disk…" at bounding box center [564, 343] width 424 height 13
click at [0, 0] on input "Include detailed analysis for the local disks of my selected servers. Each disk…" at bounding box center [0, 0] width 0 height 0
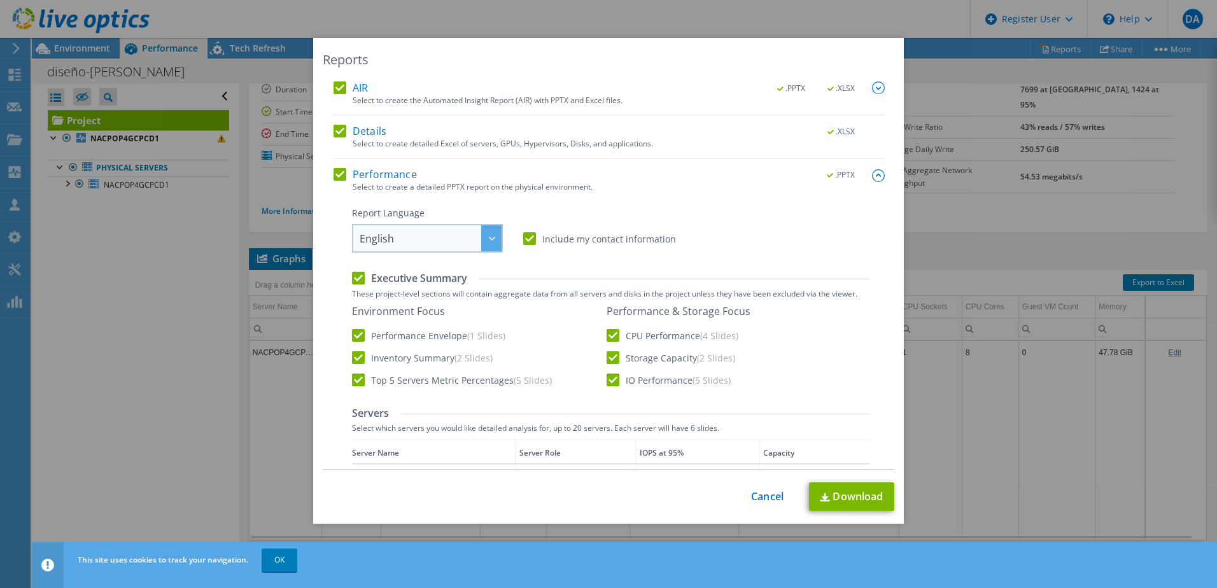
click at [433, 241] on span "English" at bounding box center [431, 238] width 142 height 26
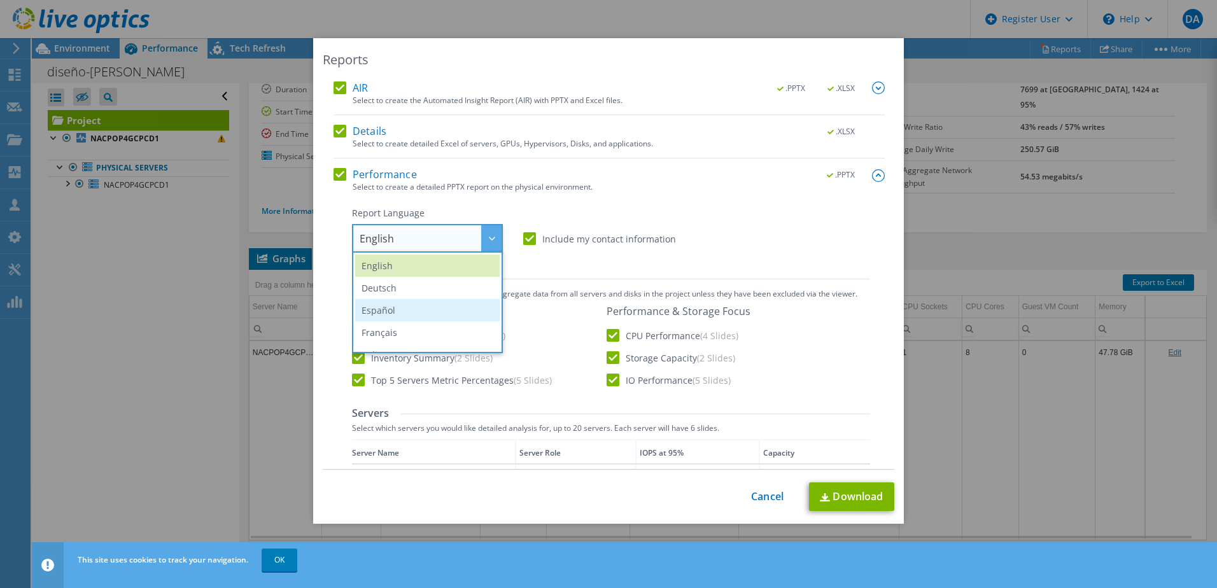
click at [404, 316] on li "Español" at bounding box center [427, 310] width 144 height 22
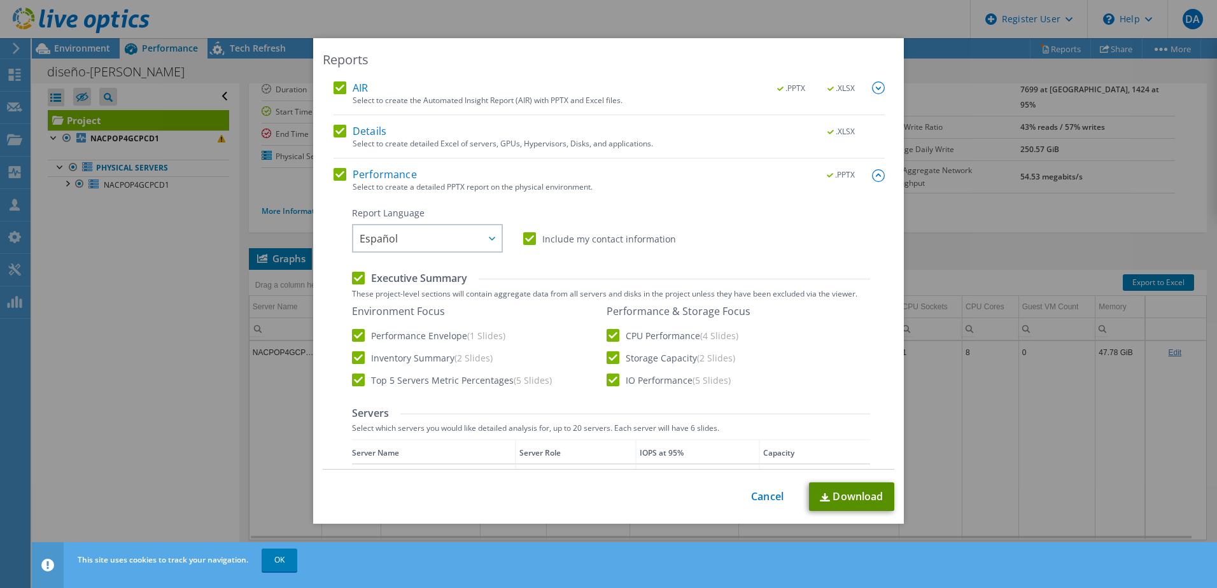
click at [854, 508] on link "Download" at bounding box center [851, 496] width 85 height 29
click at [770, 205] on div "Performance .PPTX Select to create a detailed PPTX report on the physical envir…" at bounding box center [609, 427] width 551 height 518
click at [908, 17] on div "Reports AIR .PPTX .XLSX Select to create the Automated Insight Report (AIR) wit…" at bounding box center [608, 294] width 1217 height 588
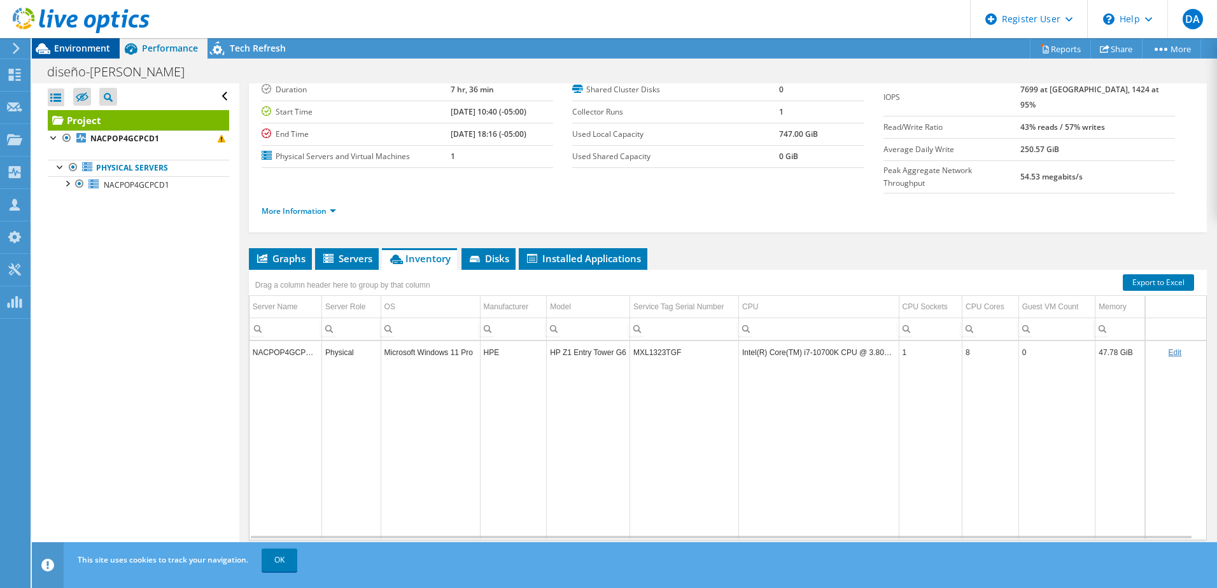
click at [70, 51] on span "Environment" at bounding box center [82, 48] width 56 height 12
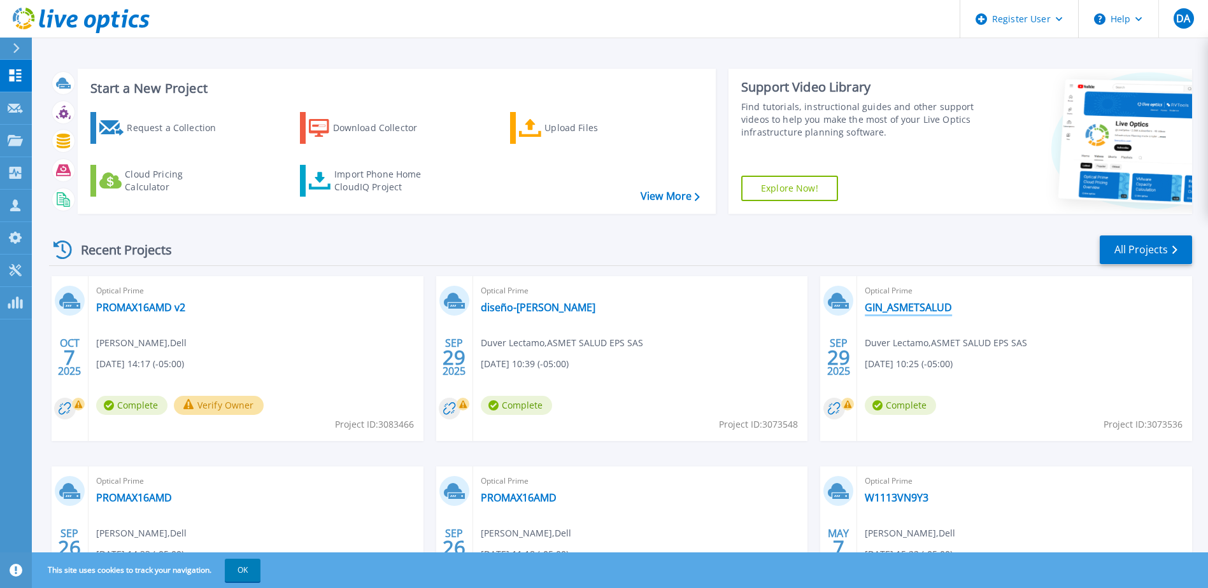
click at [936, 314] on link "GIN_ASMETSALUD" at bounding box center [907, 307] width 87 height 13
